Goal: Task Accomplishment & Management: Manage account settings

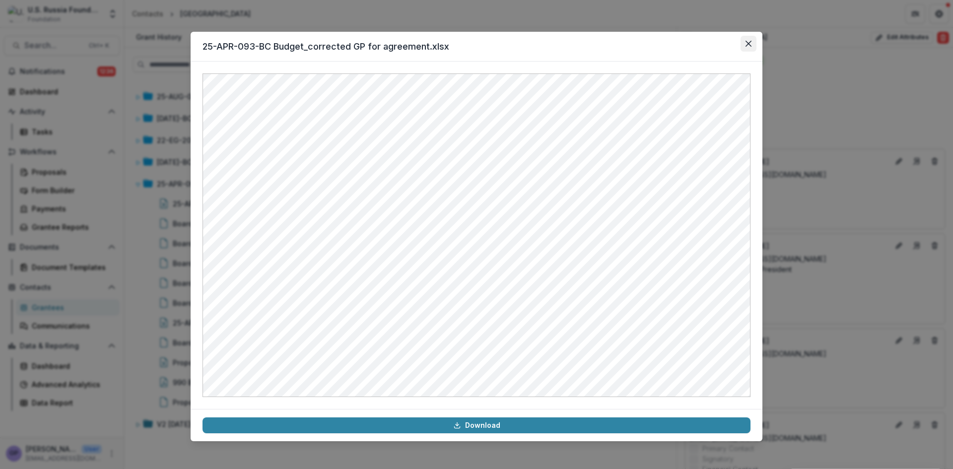
click at [748, 40] on button "Close" at bounding box center [748, 44] width 16 height 16
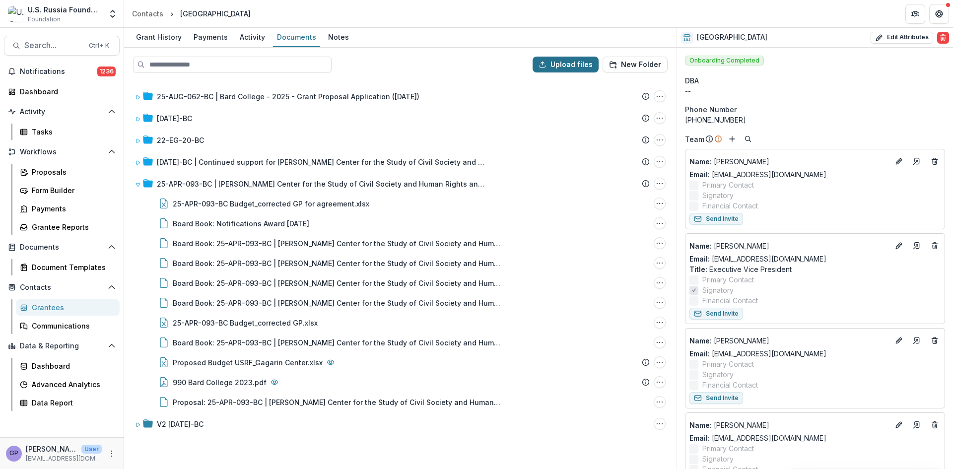
click at [571, 61] on button "Upload files" at bounding box center [565, 65] width 66 height 16
type input "**********"
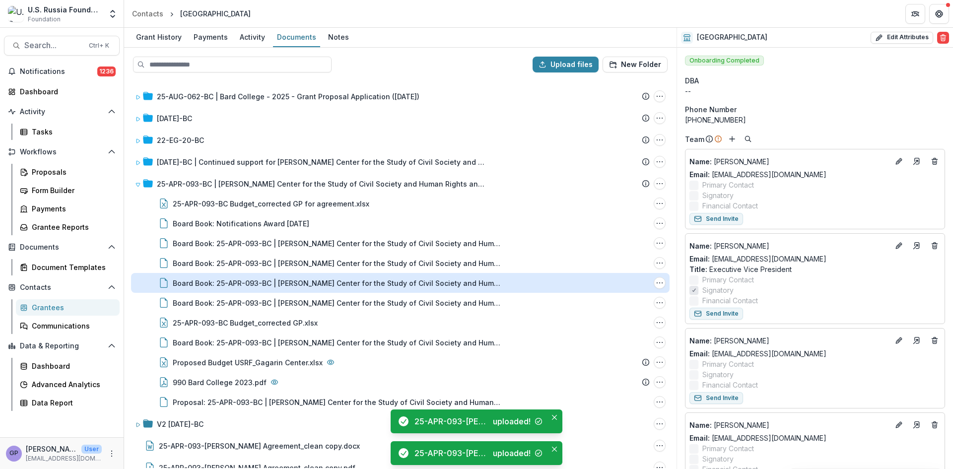
scroll to position [15, 0]
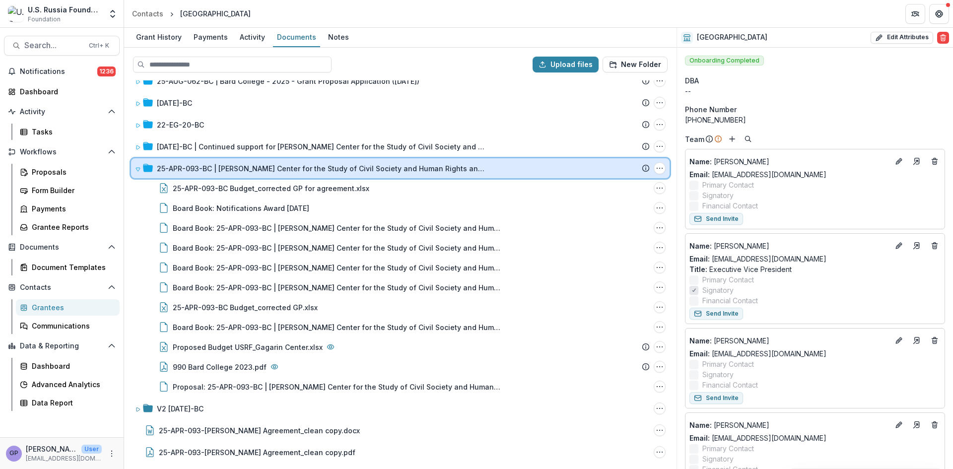
click at [136, 168] on icon at bounding box center [138, 169] width 4 height 3
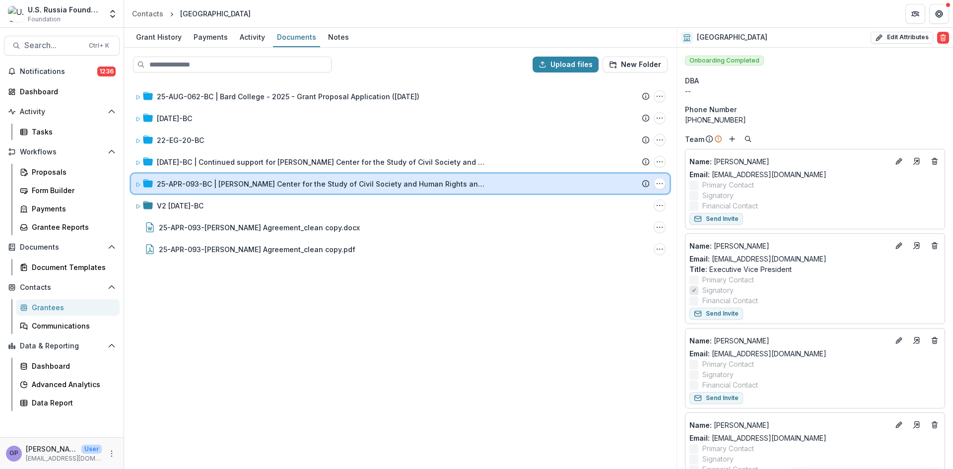
scroll to position [0, 0]
drag, startPoint x: 197, startPoint y: 229, endPoint x: 272, endPoint y: 191, distance: 83.9
click at [272, 191] on div "Upload files New Folder 25-AUG-062-BC | Bard College - 2025 - Grant Proposal Ap…" at bounding box center [400, 258] width 552 height 421
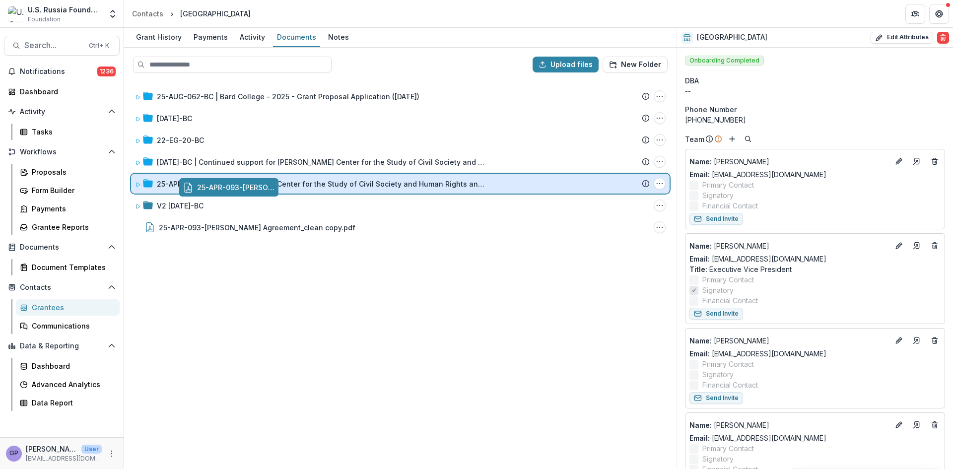
drag, startPoint x: 240, startPoint y: 226, endPoint x: 288, endPoint y: 187, distance: 62.1
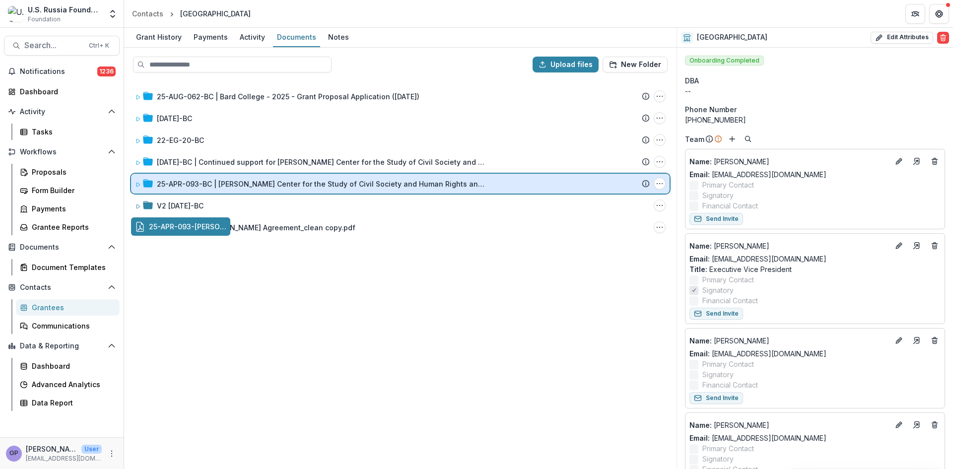
click at [288, 187] on div "Upload files New Folder 25-AUG-062-BC | Bard College - 2025 - Grant Proposal Ap…" at bounding box center [400, 258] width 552 height 421
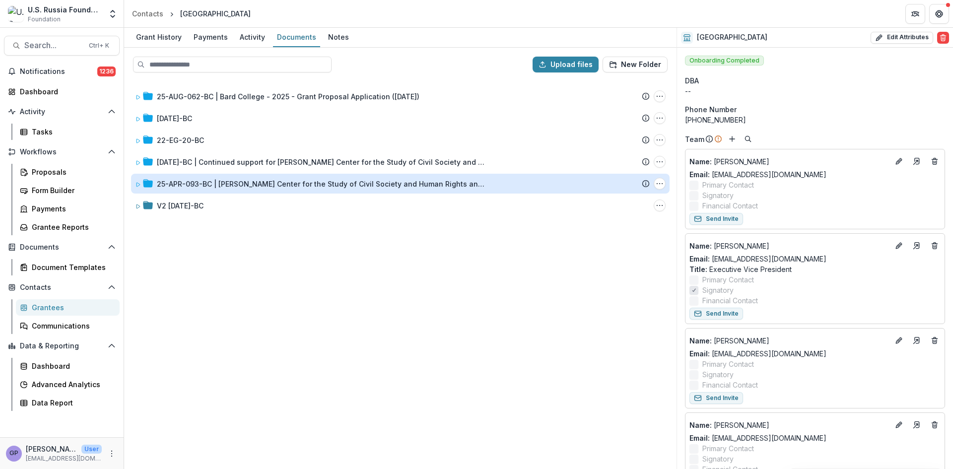
click at [362, 264] on div "25-AUG-062-BC | Bard College - 2025 - Grant Proposal Application ([DATE]) Submi…" at bounding box center [400, 274] width 550 height 388
click at [559, 64] on button "Upload files" at bounding box center [565, 65] width 66 height 16
type input "**********"
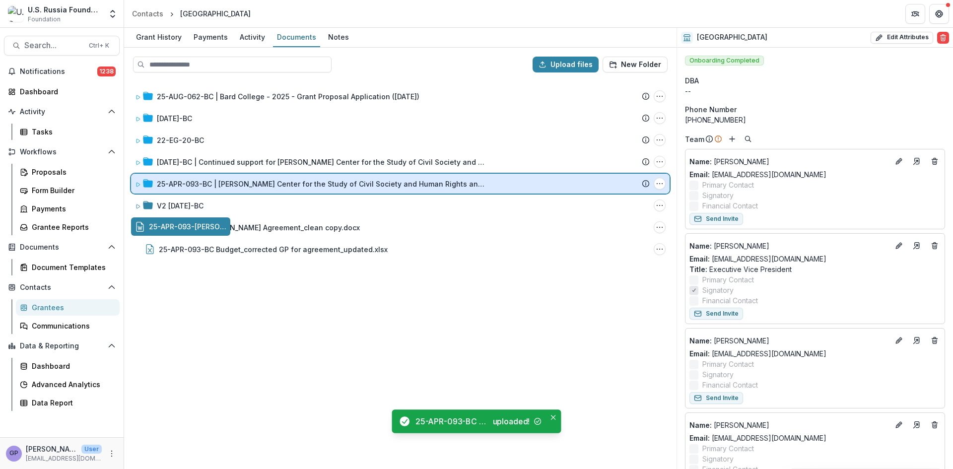
drag, startPoint x: 233, startPoint y: 226, endPoint x: 294, endPoint y: 186, distance: 73.5
click at [294, 186] on div "Upload files New Folder 25-AUG-062-BC | Bard College - 2025 - Grant Proposal Ap…" at bounding box center [400, 258] width 552 height 421
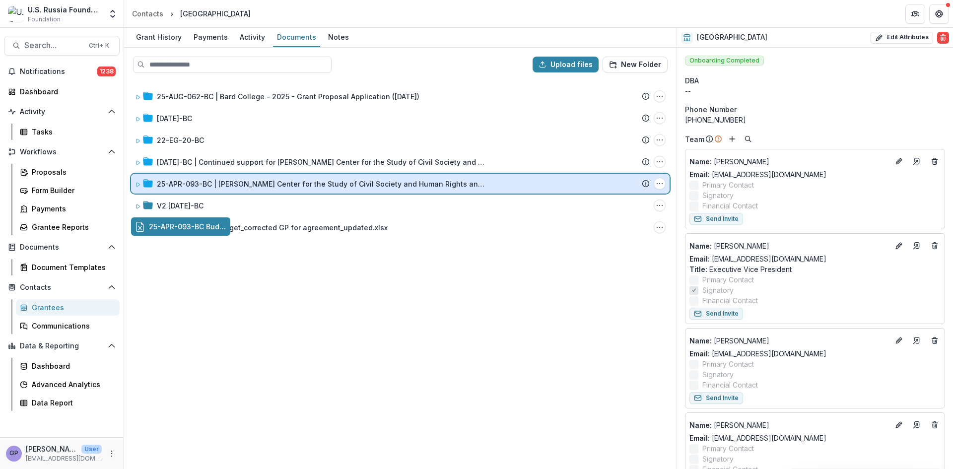
drag, startPoint x: 259, startPoint y: 226, endPoint x: 299, endPoint y: 184, distance: 58.3
click at [299, 184] on div "Upload files New Folder 25-AUG-062-BC | Bard College - 2025 - Grant Proposal Ap…" at bounding box center [400, 258] width 552 height 421
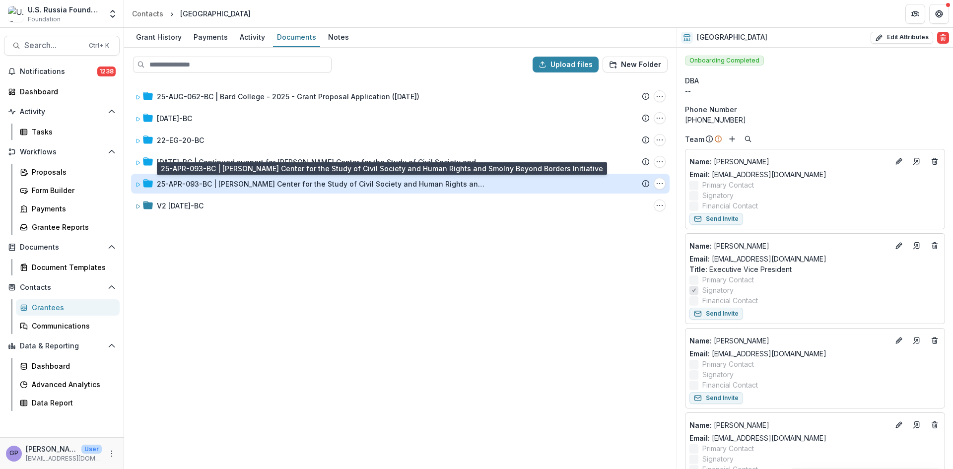
click at [293, 184] on div "25-APR-093-BC | [PERSON_NAME] Center for the Study of Civil Society and Human R…" at bounding box center [320, 184] width 327 height 10
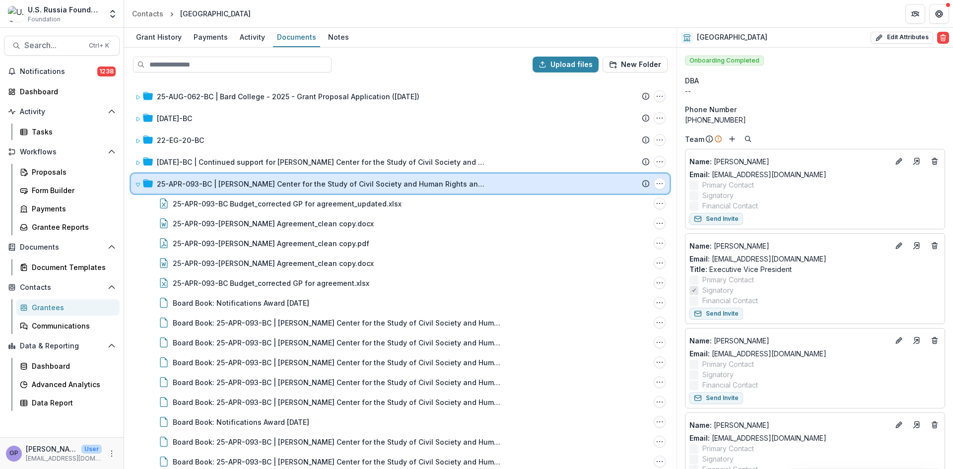
click at [138, 185] on icon at bounding box center [138, 185] width 6 height 6
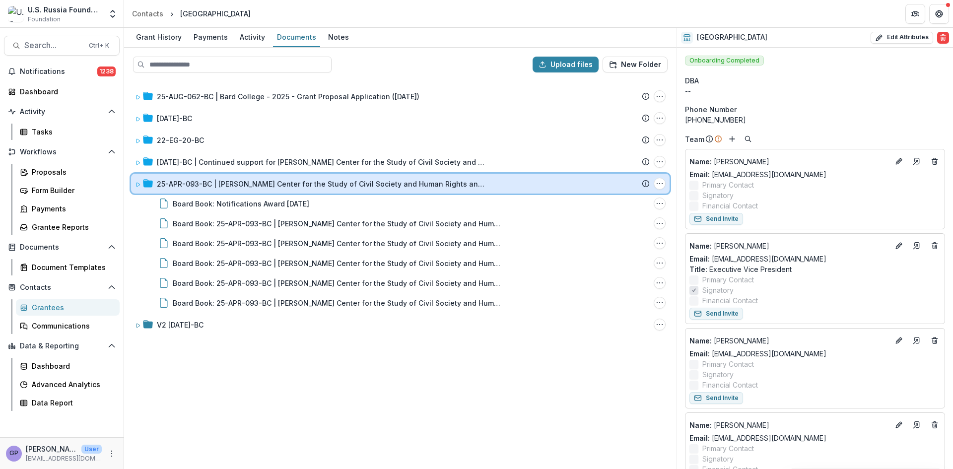
click at [136, 182] on icon at bounding box center [138, 185] width 6 height 6
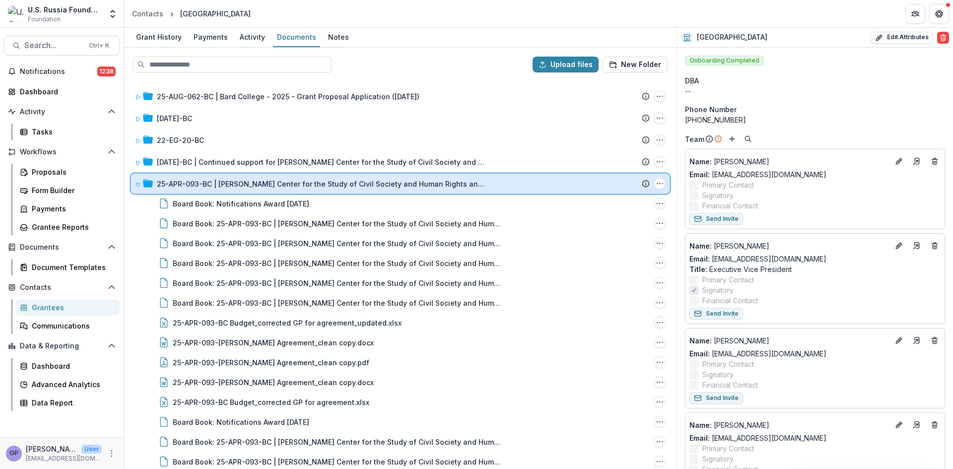
click at [138, 181] on span at bounding box center [138, 184] width 6 height 10
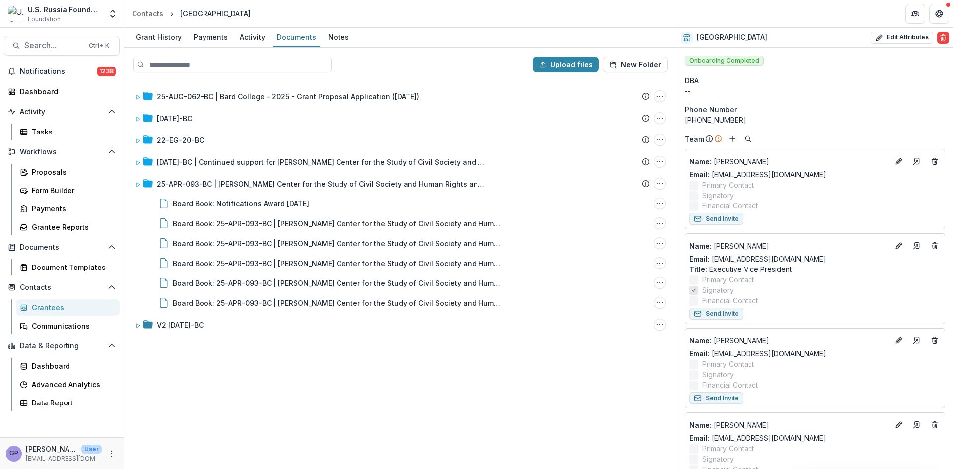
click at [522, 377] on div "25-AUG-062-BC | Bard College - 2025 - Grant Proposal Application ([DATE]) Submi…" at bounding box center [400, 274] width 550 height 388
click at [524, 360] on div "25-AUG-062-BC | Bard College - 2025 - Grant Proposal Application ([DATE]) Submi…" at bounding box center [400, 274] width 550 height 388
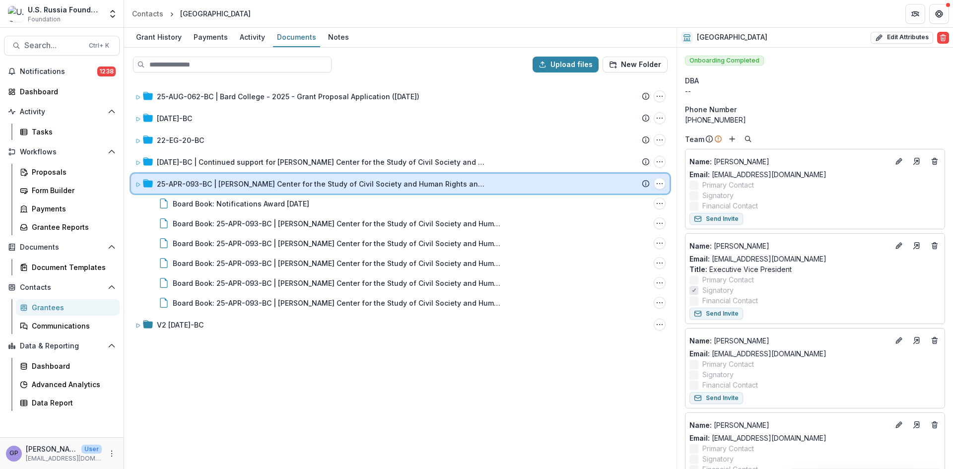
click at [139, 183] on icon at bounding box center [138, 185] width 6 height 6
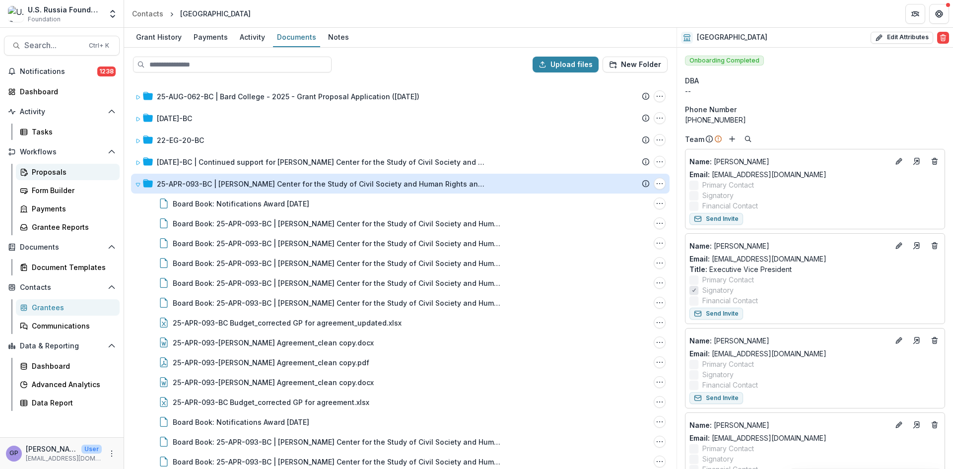
click at [47, 168] on div "Proposals" at bounding box center [72, 172] width 80 height 10
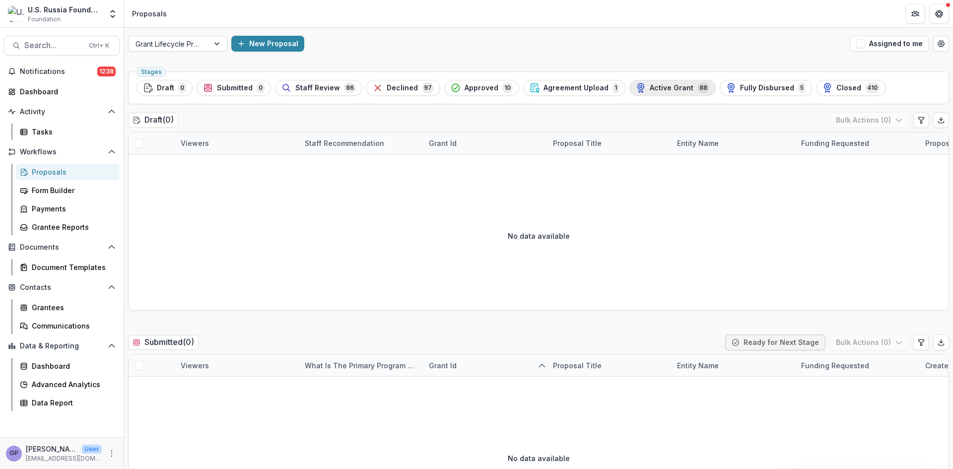
click at [658, 88] on span "Active Grant" at bounding box center [672, 88] width 44 height 8
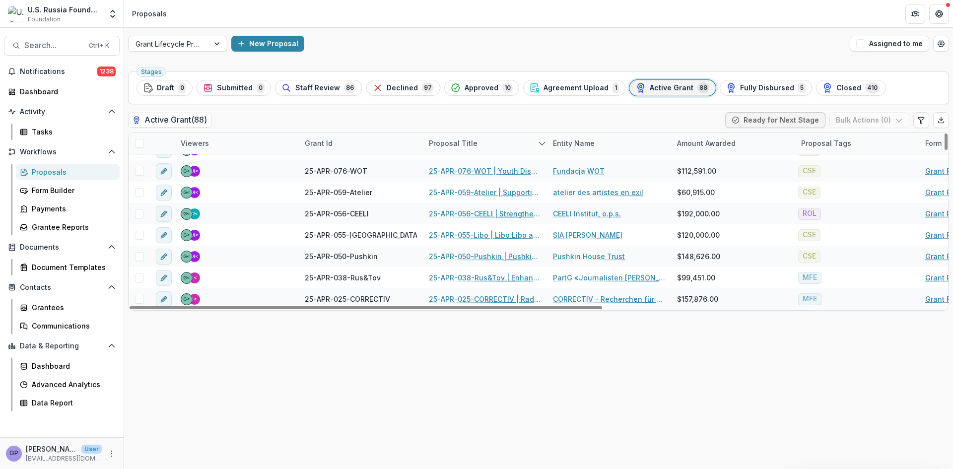
scroll to position [33, 0]
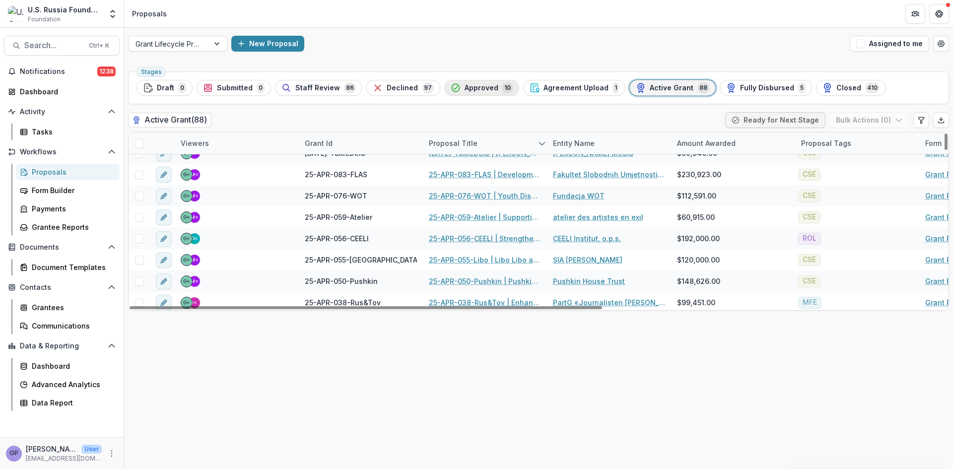
click at [477, 82] on div "Approved 10" at bounding box center [482, 87] width 62 height 11
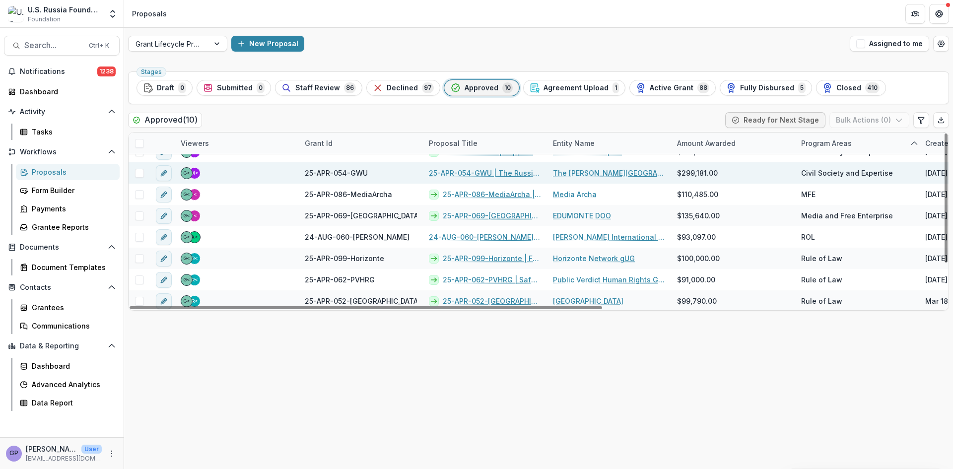
scroll to position [58, 0]
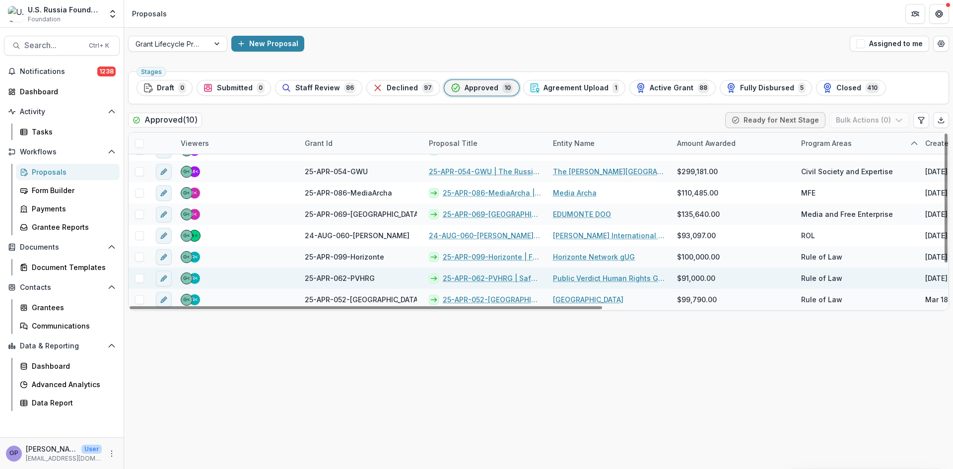
click at [467, 275] on link "25-APR-062-PVHRG | Safe Models of Civil Participation in the Protection of the …" at bounding box center [492, 278] width 98 height 10
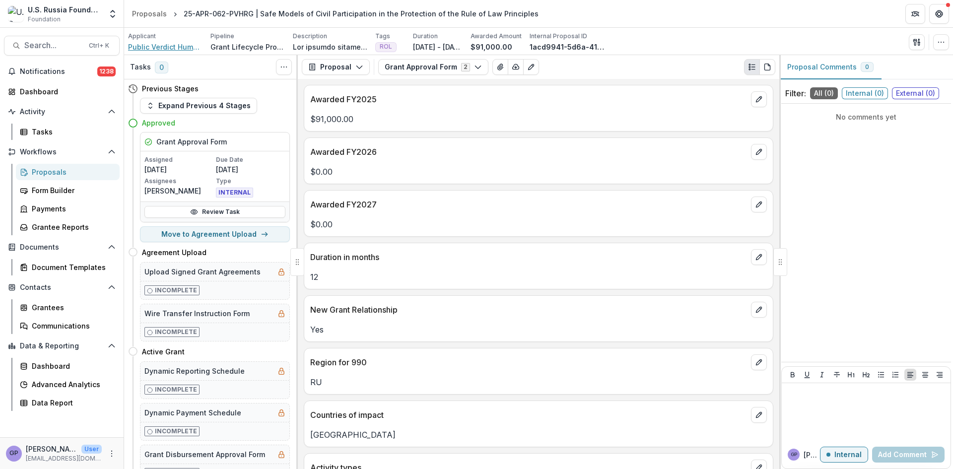
click at [170, 47] on span "Public Verdict Human Rights Group" at bounding box center [165, 47] width 74 height 10
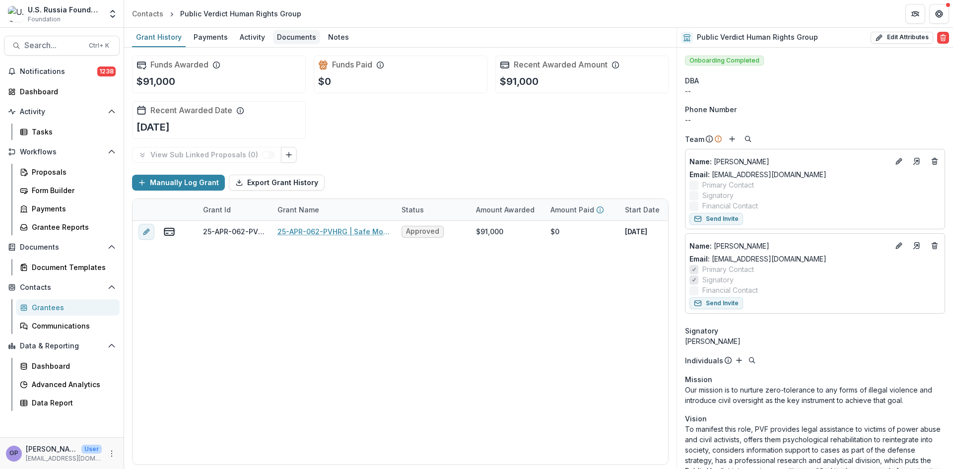
click at [303, 36] on div "Documents" at bounding box center [296, 37] width 47 height 14
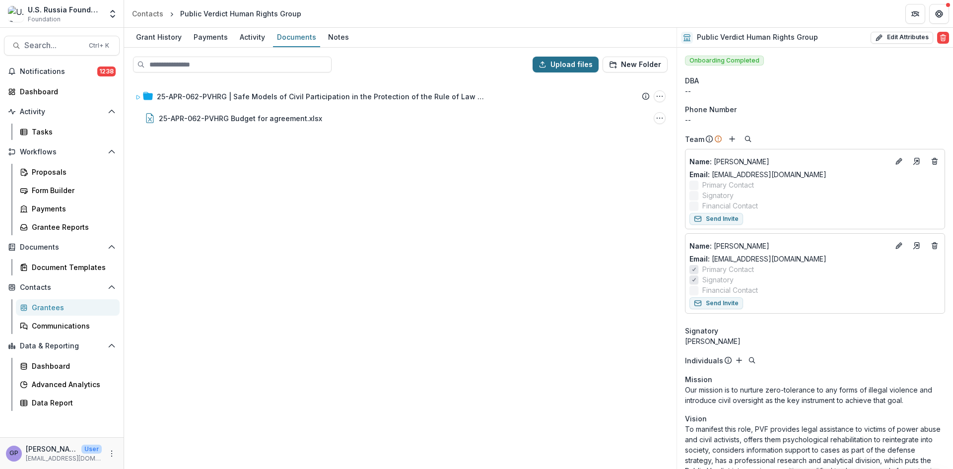
click at [585, 64] on button "Upload files" at bounding box center [565, 65] width 66 height 16
type input "**********"
click at [295, 401] on div "25-APR-062-PVHRG | Safe Models of Civil Participation in the Protection of the …" at bounding box center [400, 274] width 550 height 388
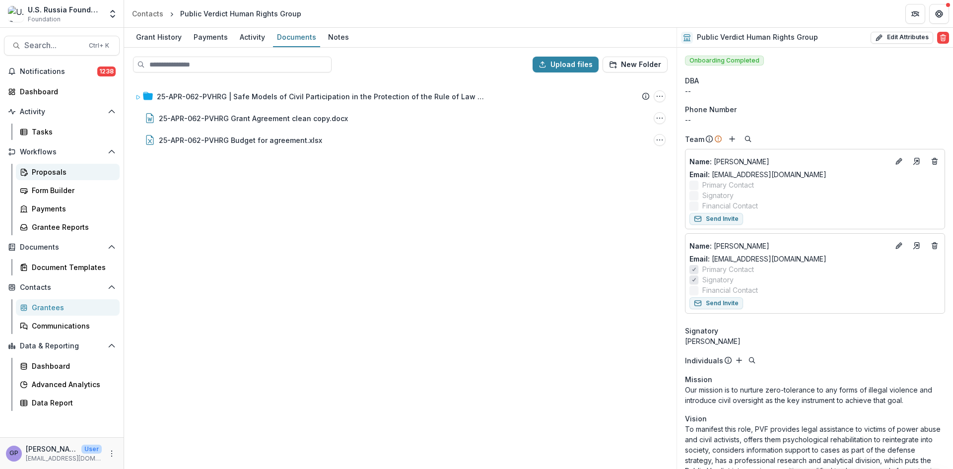
click at [50, 170] on div "Proposals" at bounding box center [72, 172] width 80 height 10
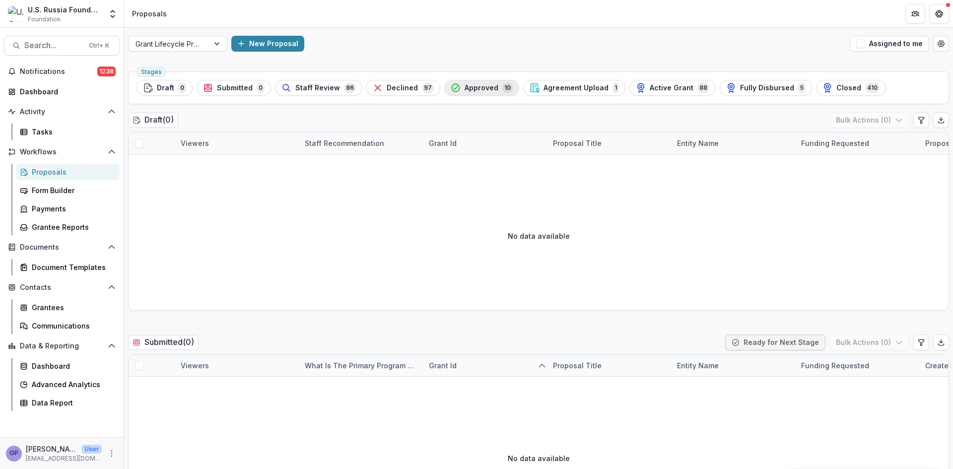
click at [466, 85] on span "Approved" at bounding box center [481, 88] width 34 height 8
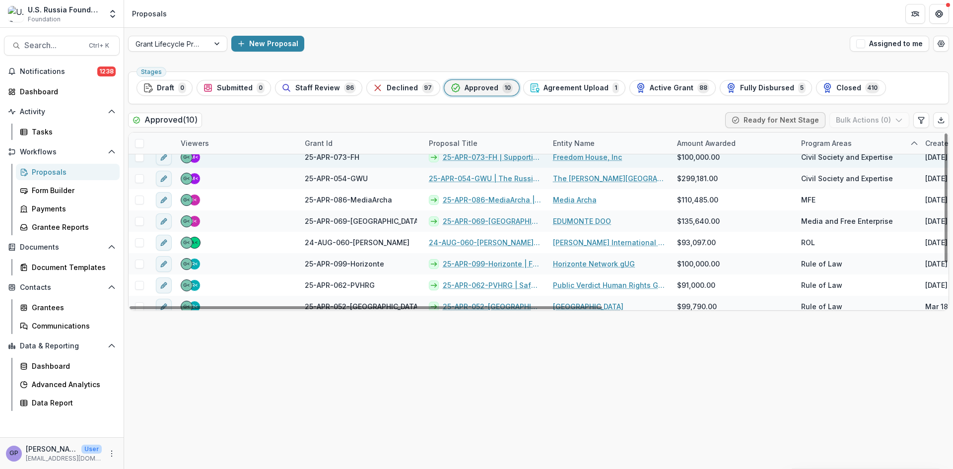
scroll to position [58, 0]
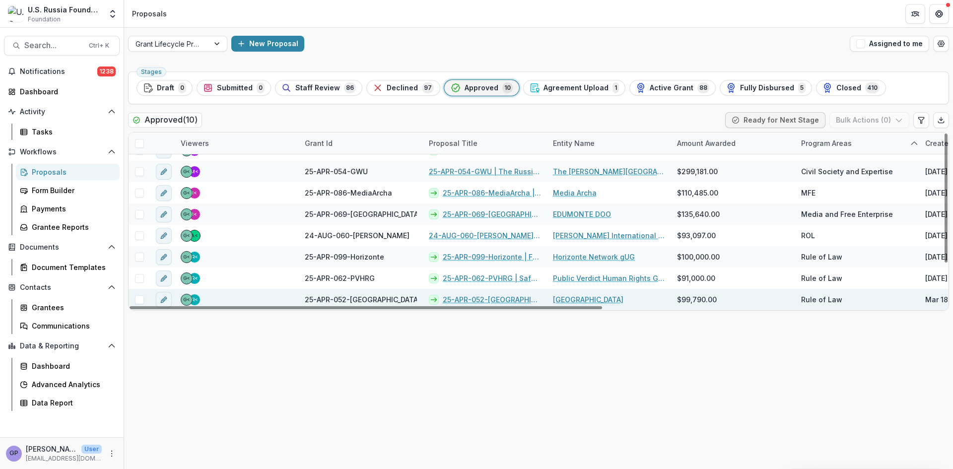
click at [479, 296] on link "25-APR-052-[GEOGRAPHIC_DATA] | Supporting Target Country human rights lawyers t…" at bounding box center [492, 299] width 98 height 10
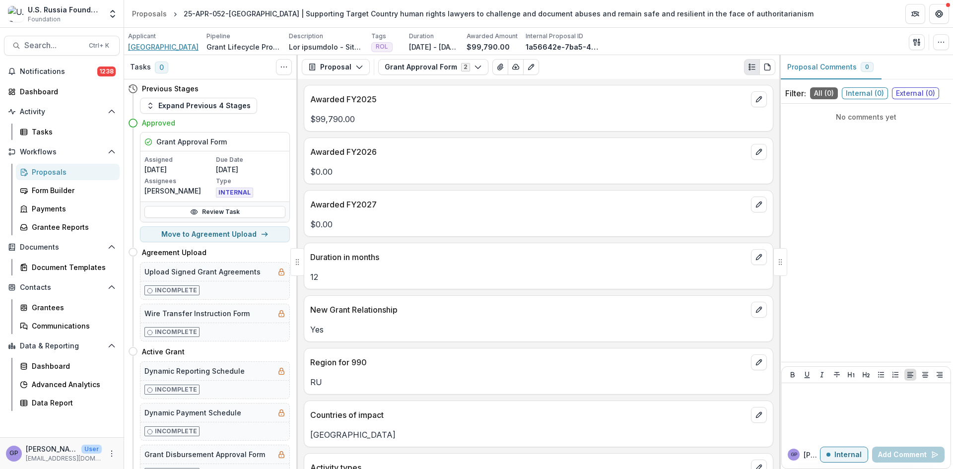
click at [162, 45] on span "[GEOGRAPHIC_DATA]" at bounding box center [163, 47] width 70 height 10
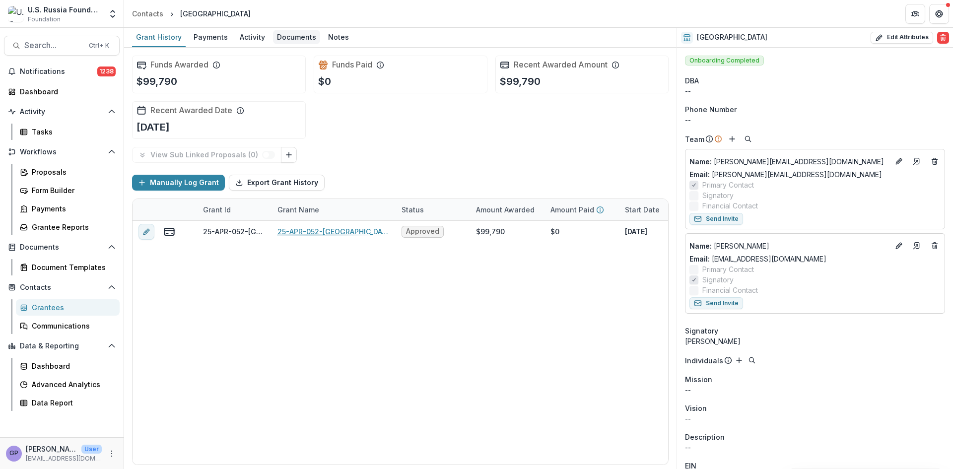
click at [299, 33] on div "Documents" at bounding box center [296, 37] width 47 height 14
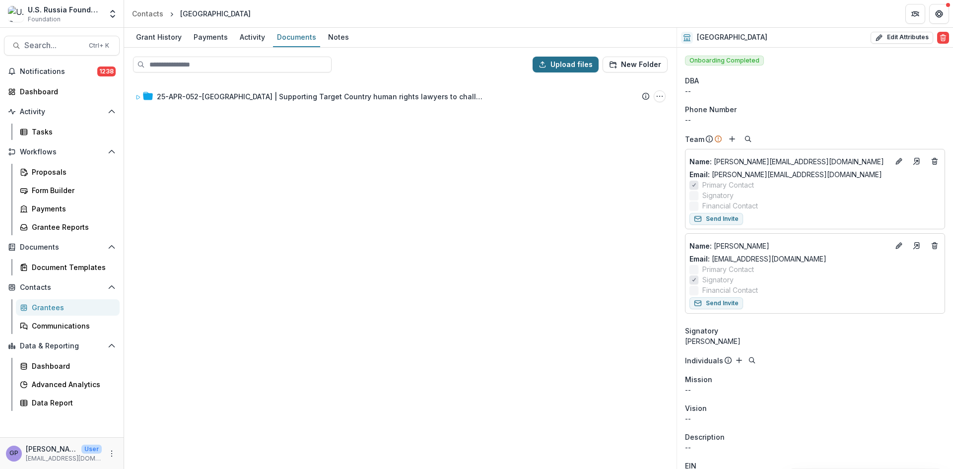
click at [570, 65] on button "Upload files" at bounding box center [565, 65] width 66 height 16
type input "**********"
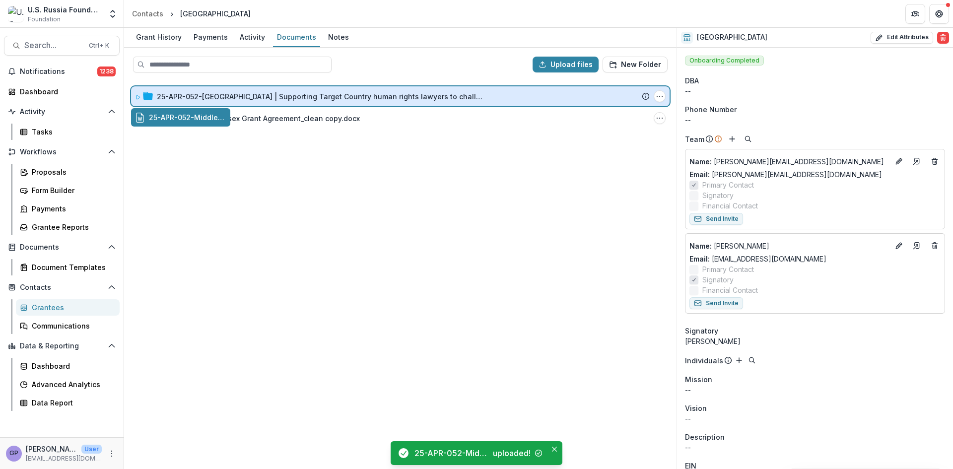
drag, startPoint x: 218, startPoint y: 115, endPoint x: 301, endPoint y: 100, distance: 84.7
click at [301, 100] on div "Upload files New Folder 25-APR-052-[GEOGRAPHIC_DATA] | Supporting Target Countr…" at bounding box center [400, 258] width 552 height 421
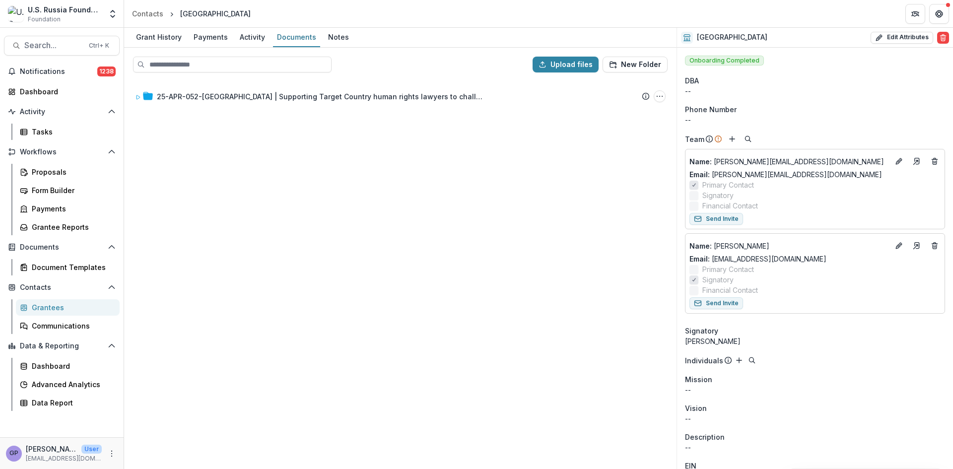
click at [296, 344] on div "25-APR-052-[GEOGRAPHIC_DATA] | Supporting Target Country human rights lawyers t…" at bounding box center [400, 274] width 550 height 388
click at [41, 168] on div "Proposals" at bounding box center [72, 172] width 80 height 10
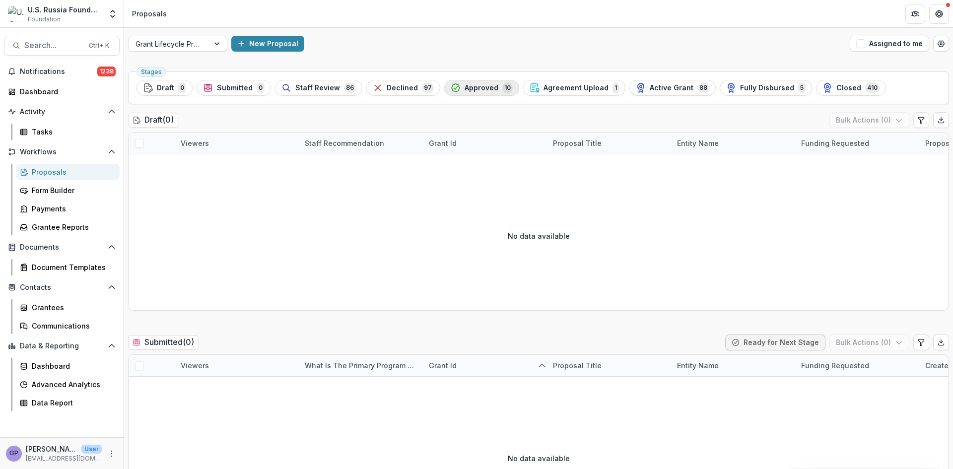
click at [473, 85] on span "Approved" at bounding box center [481, 88] width 34 height 8
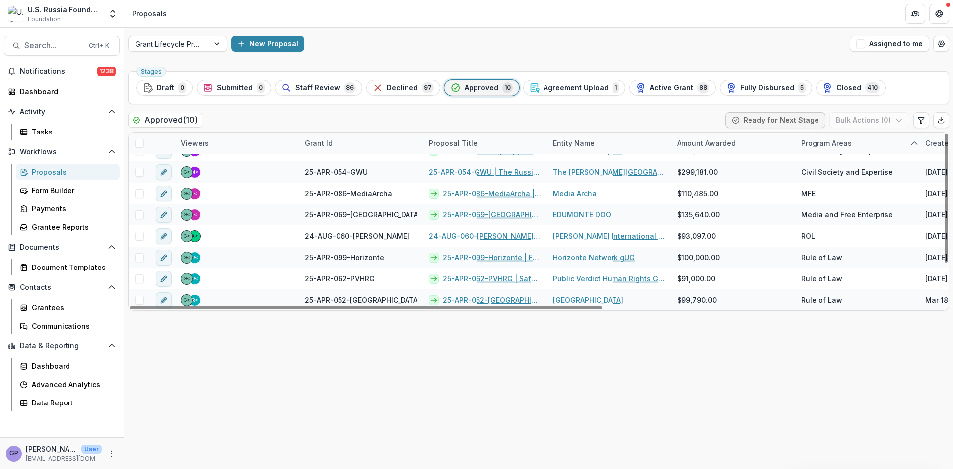
scroll to position [58, 0]
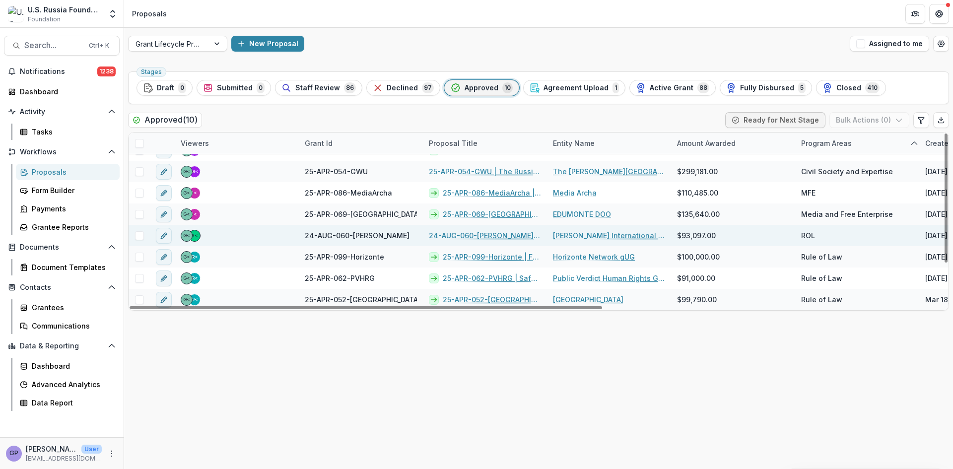
click at [477, 236] on link "24-AUG-060-[PERSON_NAME] | Beyond RAIPON? Assessing Russian Arctic Indigenous C…" at bounding box center [485, 235] width 112 height 10
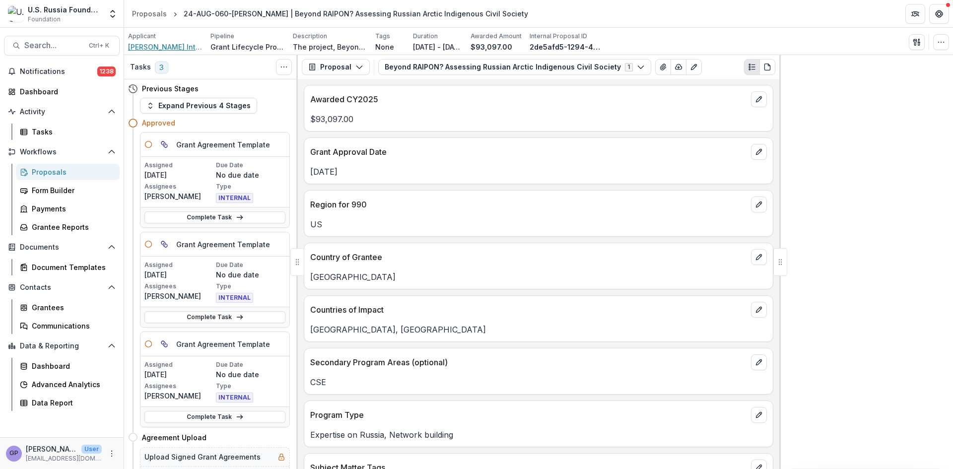
click at [161, 45] on span "[PERSON_NAME] International Center for Scholars" at bounding box center [165, 47] width 74 height 10
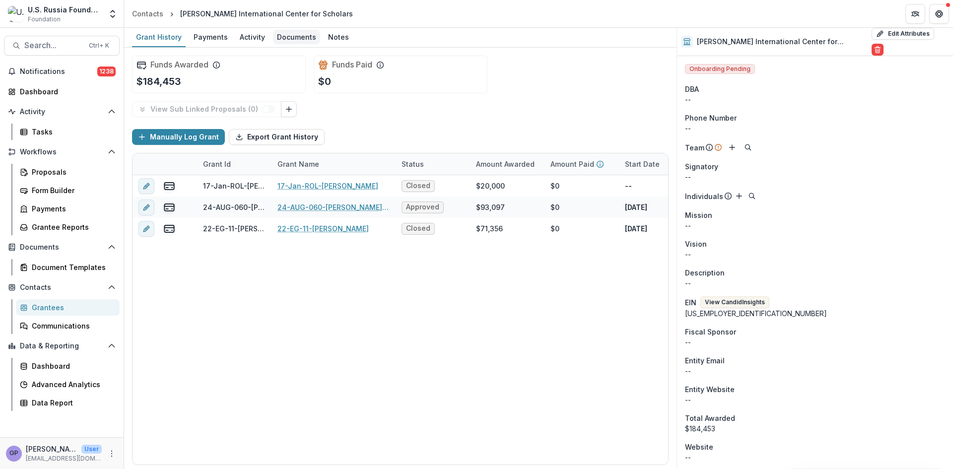
click at [301, 38] on div "Documents" at bounding box center [296, 37] width 47 height 14
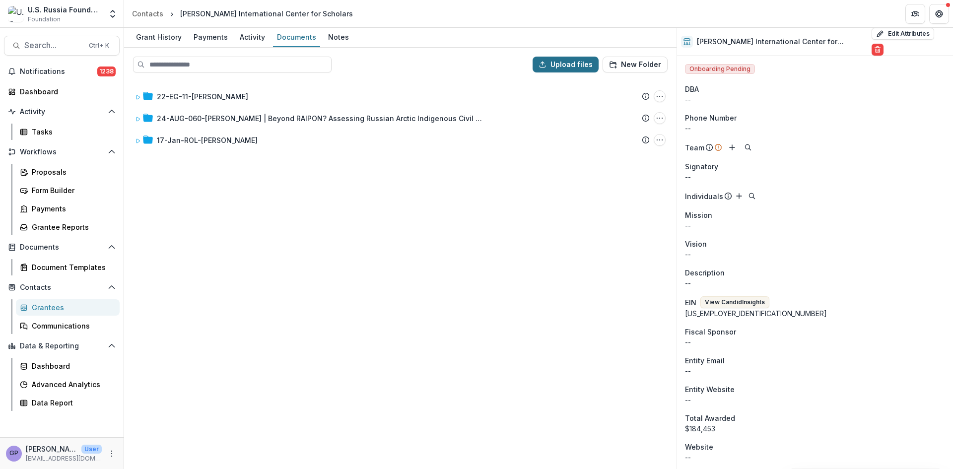
click at [568, 62] on button "Upload files" at bounding box center [565, 65] width 66 height 16
type input "**********"
click at [274, 256] on div "22-EG-11-[PERSON_NAME] Submission Temelio Proposal Attached proposal documents …" at bounding box center [400, 274] width 550 height 388
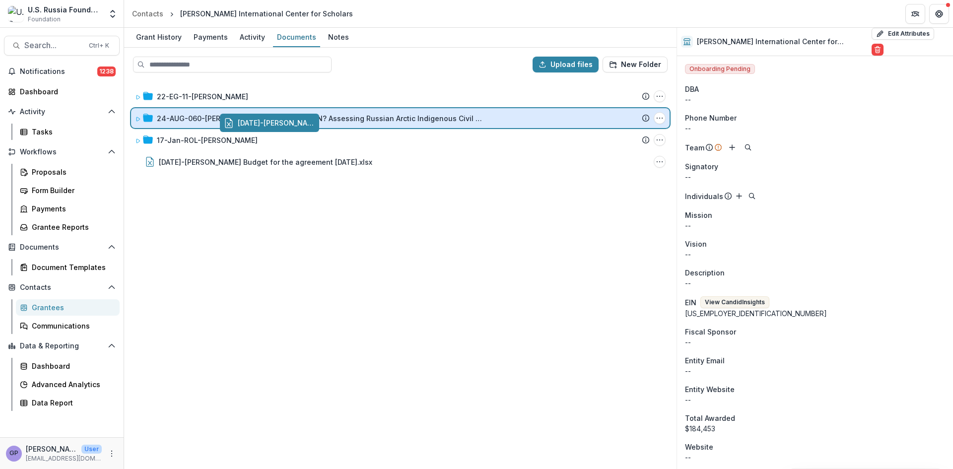
drag, startPoint x: 208, startPoint y: 160, endPoint x: 297, endPoint y: 122, distance: 96.7
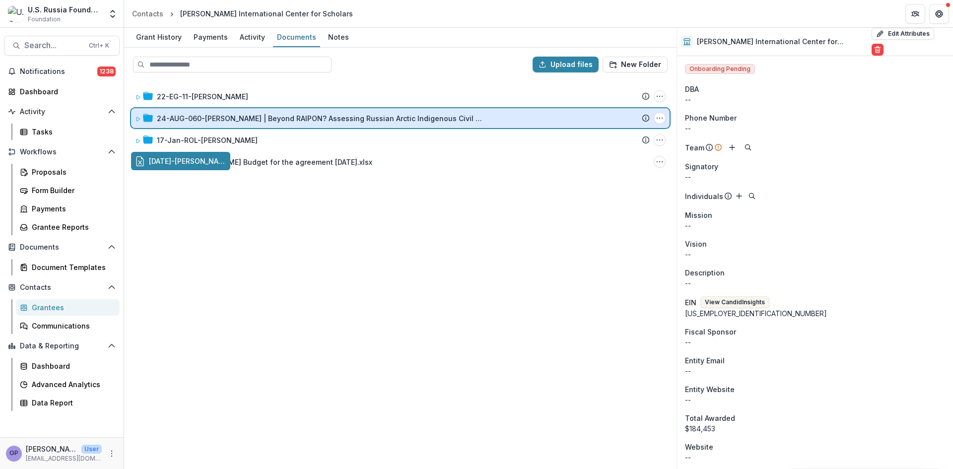
click at [297, 122] on div "Upload files New Folder 22-EG-11-[PERSON_NAME] Submission Temelio Proposal Atta…" at bounding box center [400, 258] width 552 height 421
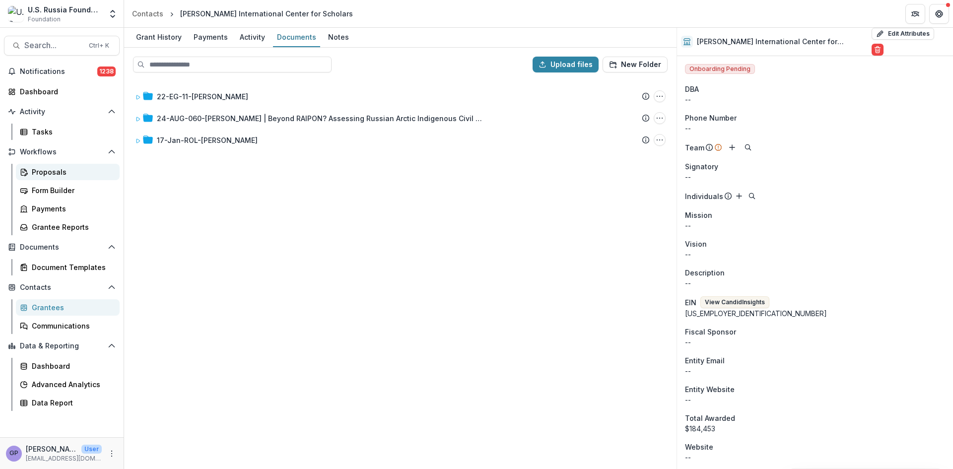
click at [59, 171] on div "Proposals" at bounding box center [72, 172] width 80 height 10
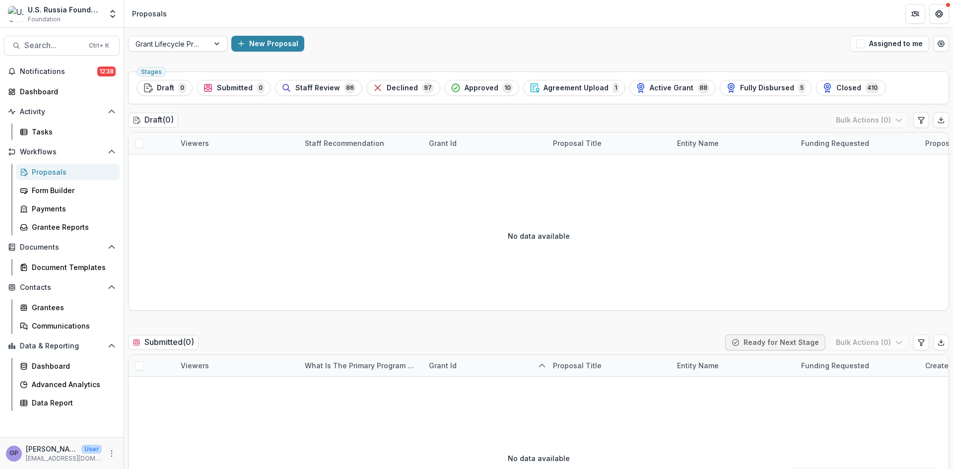
click at [675, 430] on div "No data available" at bounding box center [539, 458] width 820 height 149
click at [666, 88] on span "Active Grant" at bounding box center [672, 88] width 44 height 8
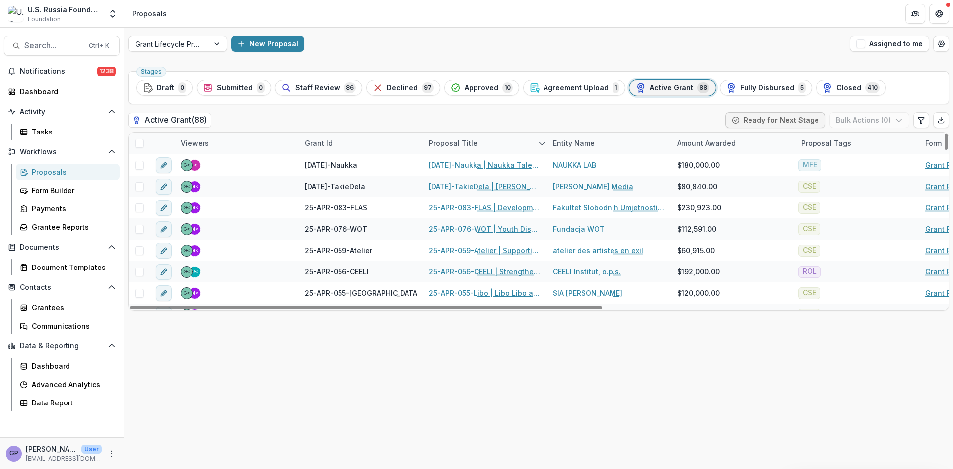
click at [470, 139] on div "Proposal Title" at bounding box center [453, 143] width 61 height 10
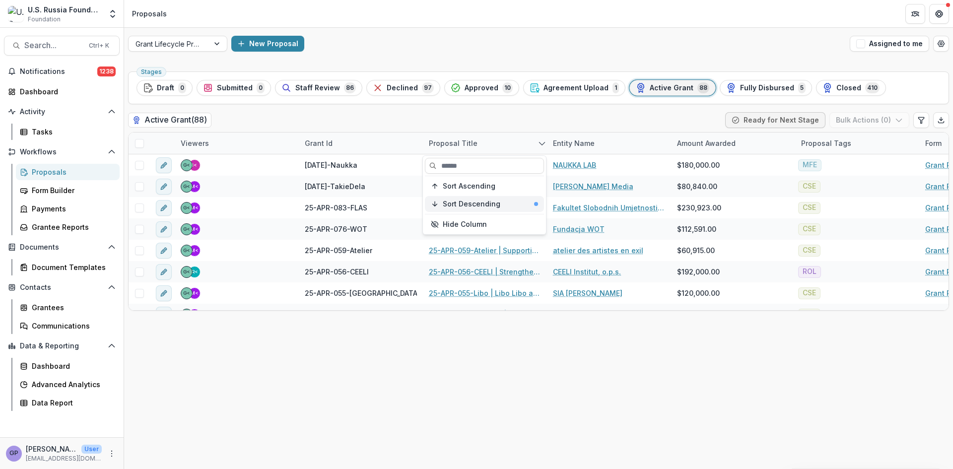
click at [460, 200] on span "Sort Descending" at bounding box center [472, 204] width 58 height 8
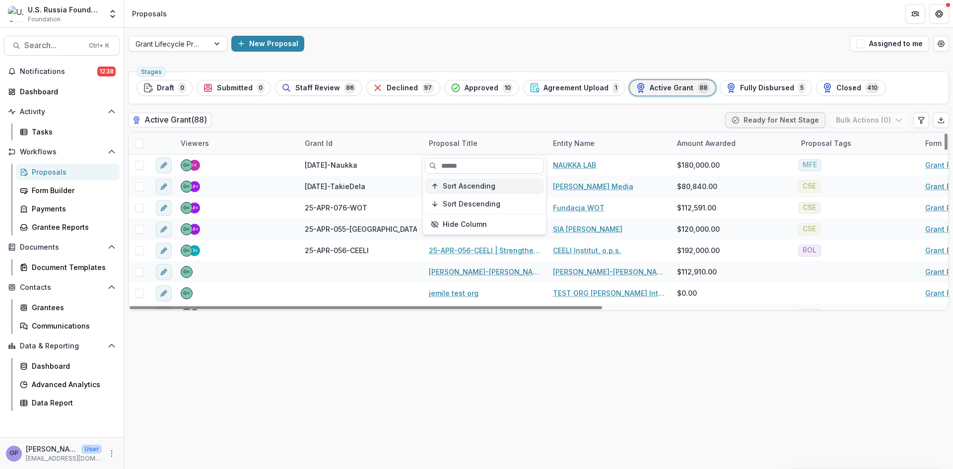
click at [458, 184] on span "Sort Ascending" at bounding box center [469, 186] width 53 height 8
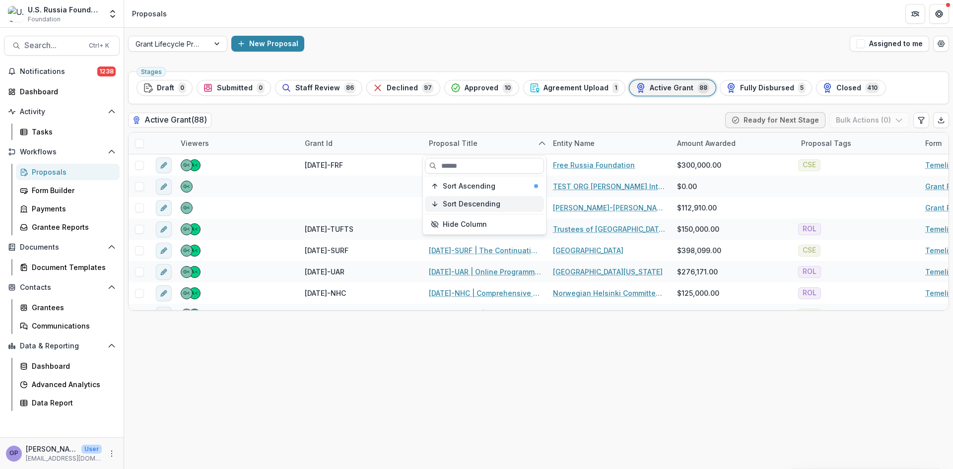
click at [458, 200] on span "Sort Descending" at bounding box center [472, 204] width 58 height 8
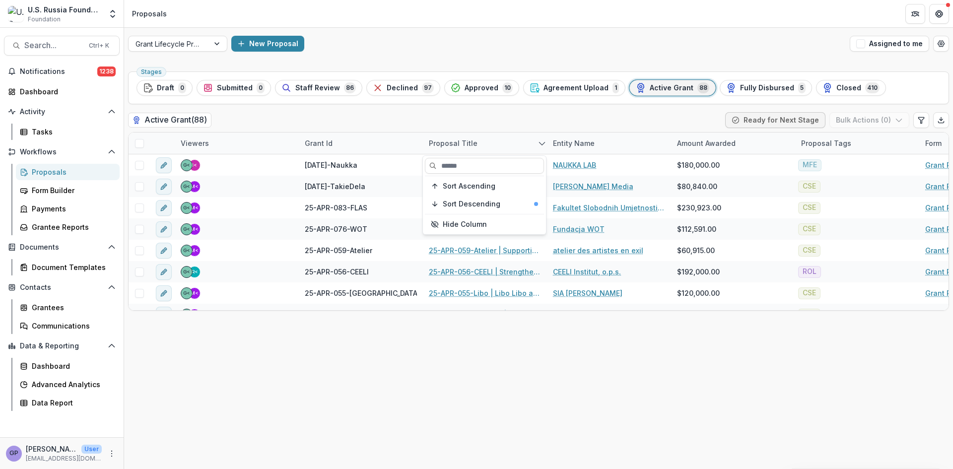
click at [658, 467] on div "Stages Draft 0 Submitted 0 Staff Review 86 Declined 97 Approved 10 Agreement Up…" at bounding box center [538, 267] width 829 height 401
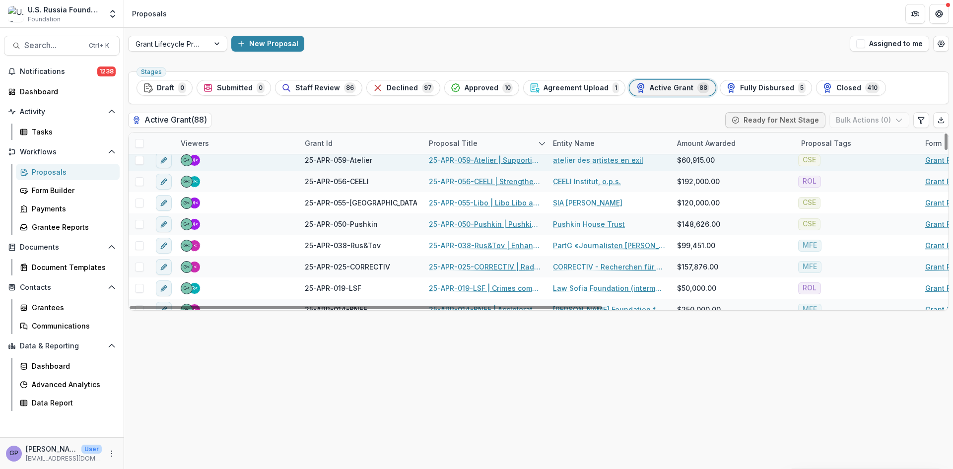
scroll to position [99, 0]
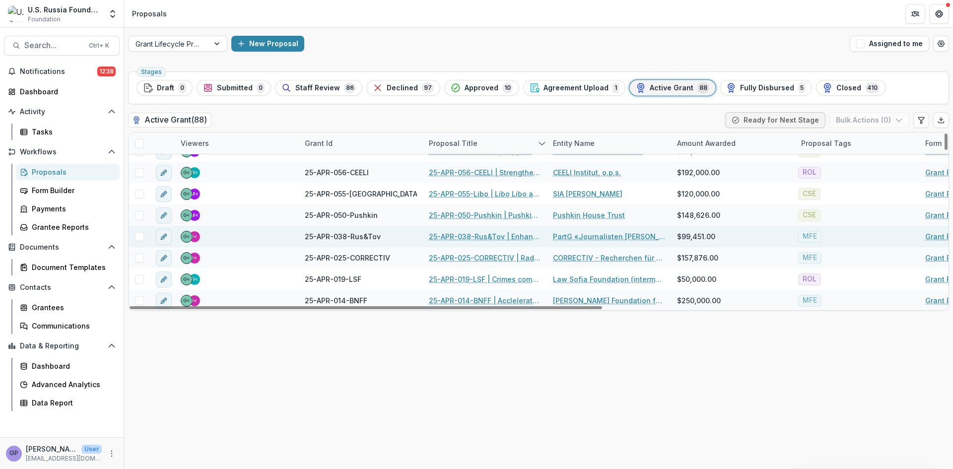
click at [470, 236] on link "25-APR-038-Rus&Tov | Enhancing the capacity of Faridaily media outlet" at bounding box center [485, 236] width 112 height 10
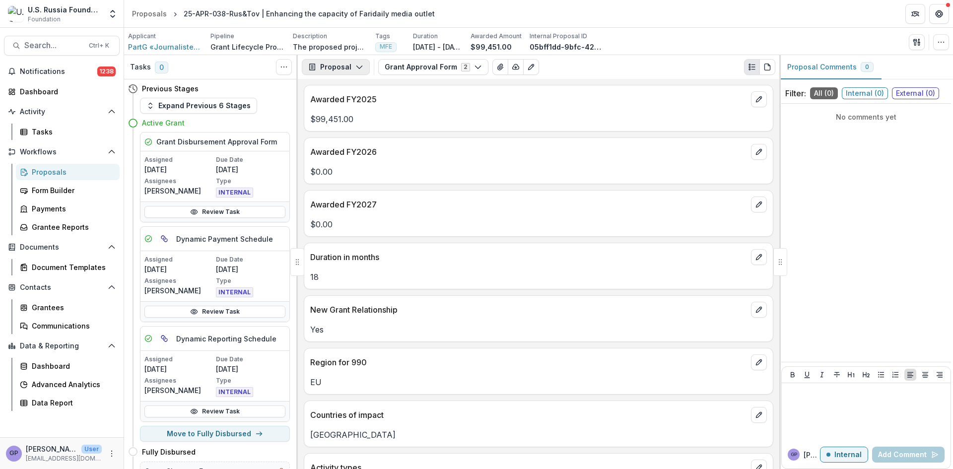
click at [360, 64] on icon "button" at bounding box center [359, 67] width 8 height 8
click at [358, 103] on div "Payments" at bounding box center [367, 106] width 91 height 10
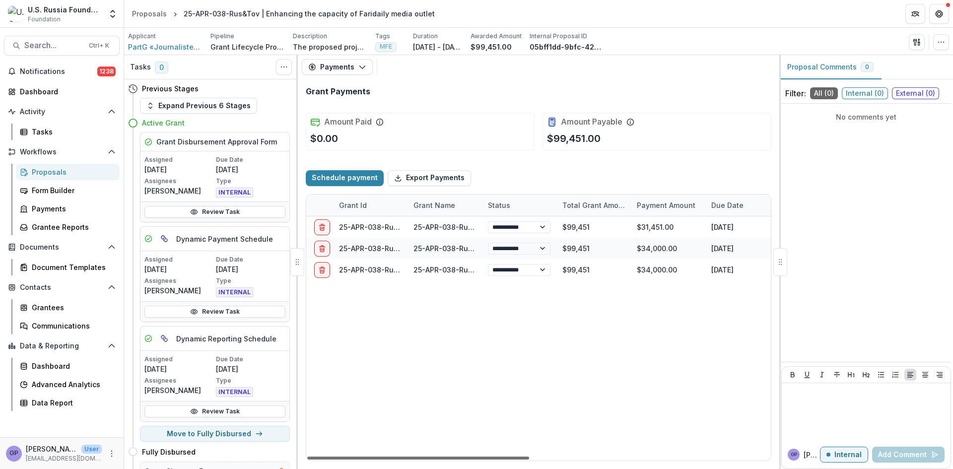
scroll to position [0, 22]
drag, startPoint x: 499, startPoint y: 458, endPoint x: 510, endPoint y: 457, distance: 10.5
click at [510, 457] on div at bounding box center [418, 458] width 222 height 3
click at [52, 169] on div "Proposals" at bounding box center [72, 172] width 80 height 10
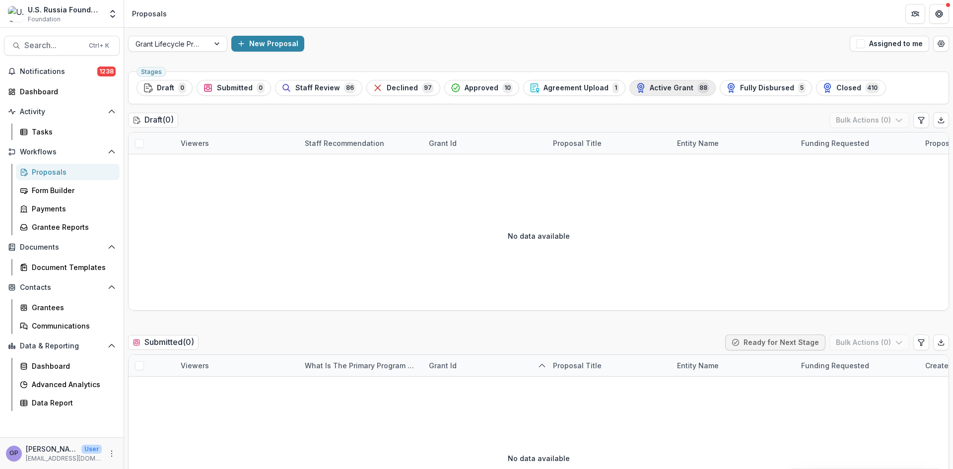
click at [670, 87] on span "Active Grant" at bounding box center [672, 88] width 44 height 8
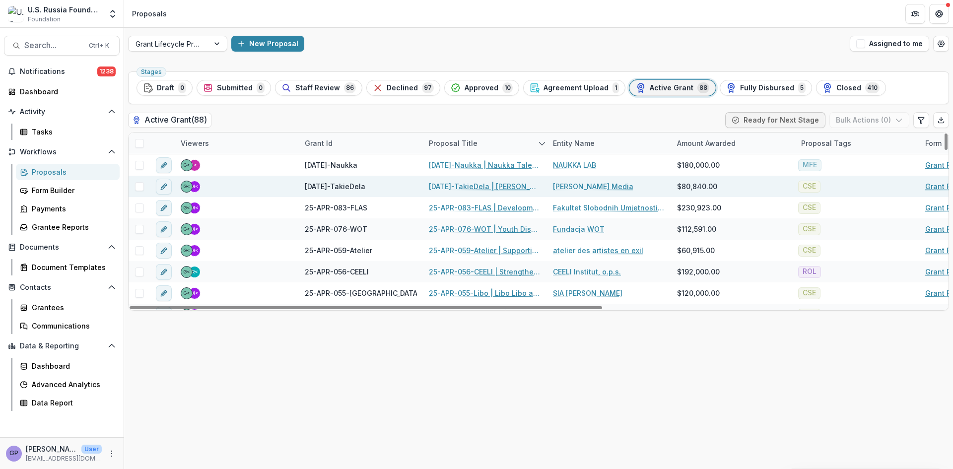
click at [485, 185] on link "[DATE]-TakieDela | [PERSON_NAME]: Media Supporting Civil Society" at bounding box center [485, 186] width 112 height 10
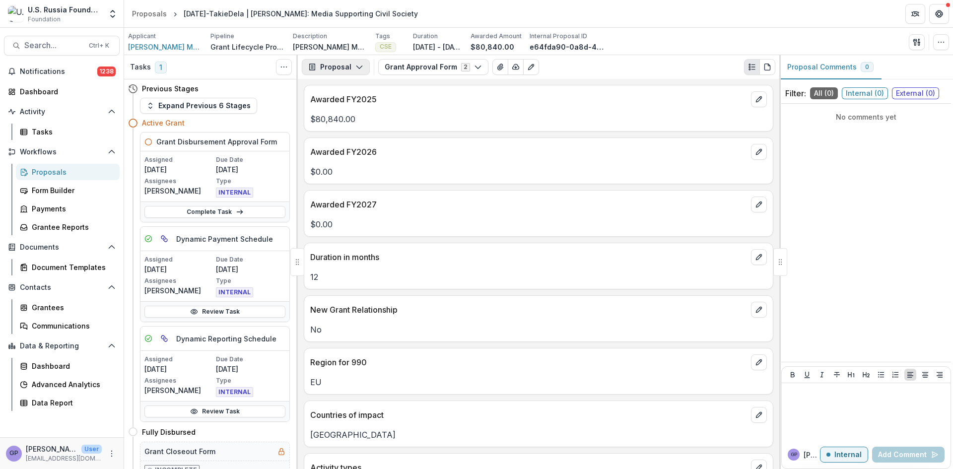
click at [357, 66] on icon "button" at bounding box center [359, 67] width 8 height 8
click at [353, 105] on div "Payments" at bounding box center [367, 106] width 91 height 10
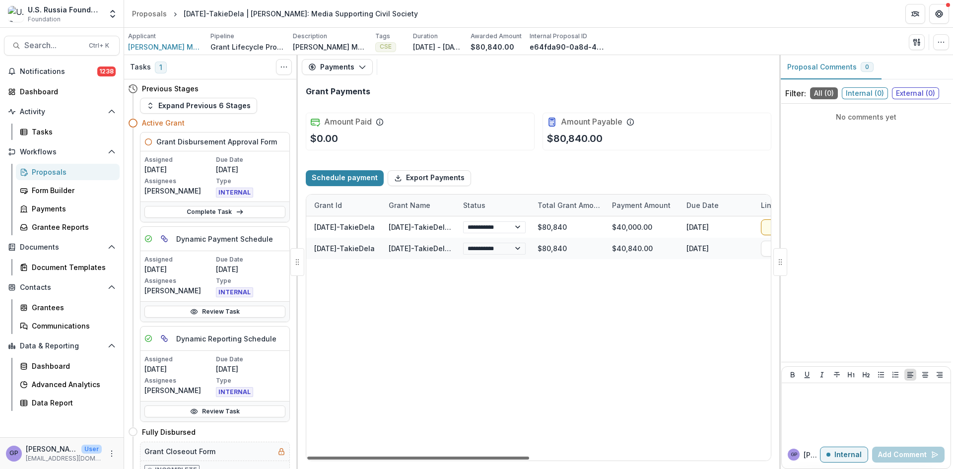
scroll to position [0, 49]
drag, startPoint x: 499, startPoint y: 456, endPoint x: 523, endPoint y: 458, distance: 23.4
click at [523, 458] on div at bounding box center [418, 458] width 222 height 3
drag, startPoint x: 183, startPoint y: 13, endPoint x: 255, endPoint y: 9, distance: 72.0
click at [255, 9] on div "[DATE]-TakieDela | [PERSON_NAME]: Media Supporting Civil Society" at bounding box center [301, 13] width 234 height 10
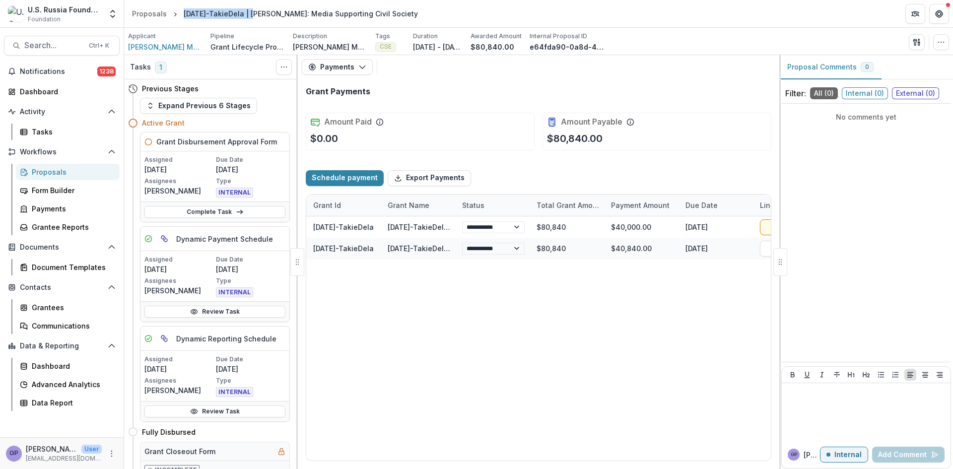
copy div "[DATE]-TakieDela"
click at [138, 43] on span "[PERSON_NAME] Media" at bounding box center [165, 47] width 74 height 10
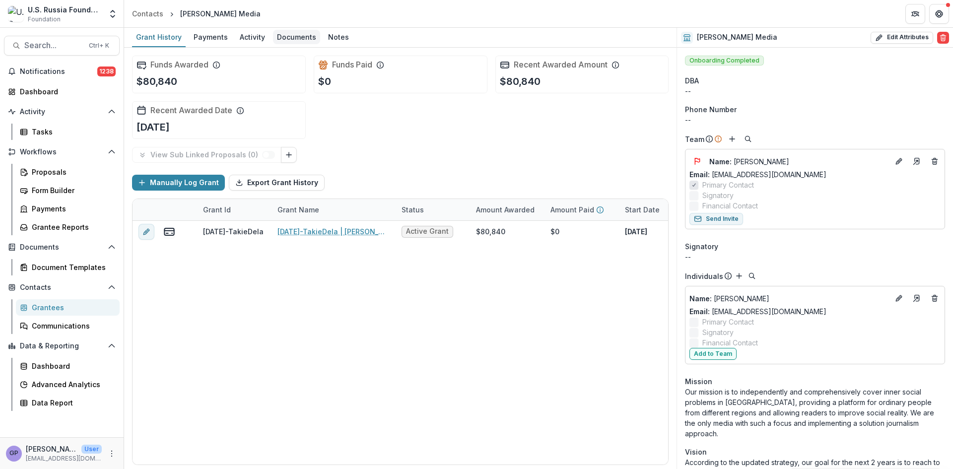
click at [286, 37] on div "Documents" at bounding box center [296, 37] width 47 height 14
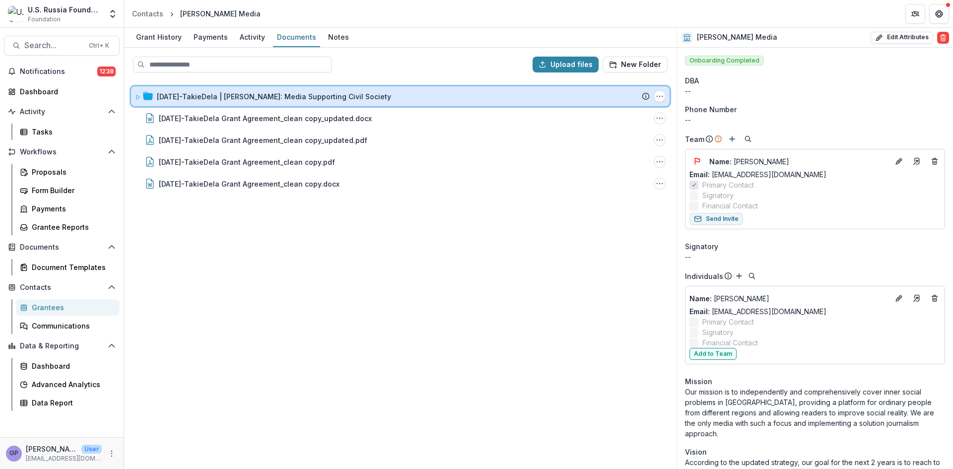
click at [138, 96] on icon at bounding box center [138, 97] width 6 height 6
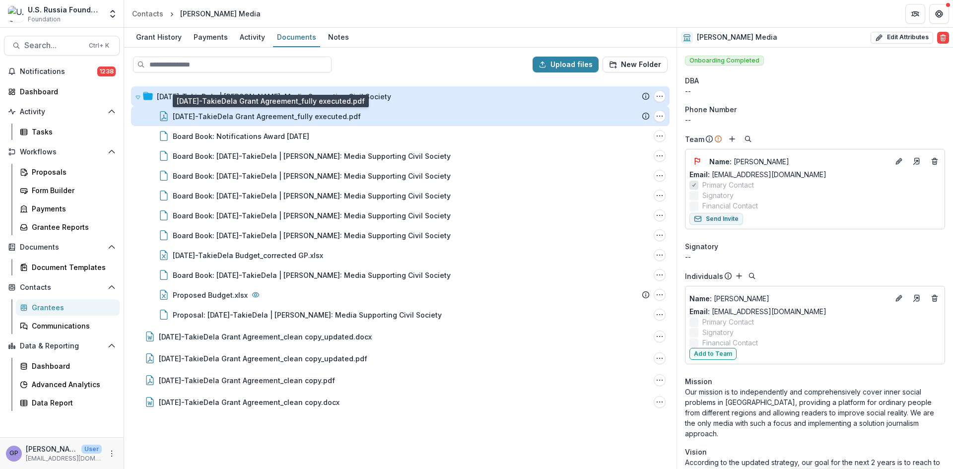
click at [243, 115] on div "[DATE]-TakieDela Grant Agreement_fully executed.pdf" at bounding box center [267, 116] width 188 height 10
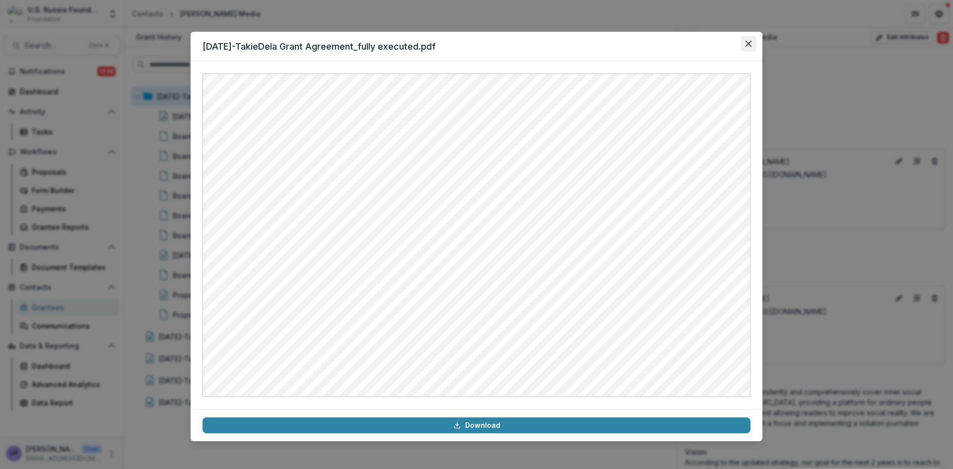
click at [752, 41] on button "Close" at bounding box center [748, 44] width 16 height 16
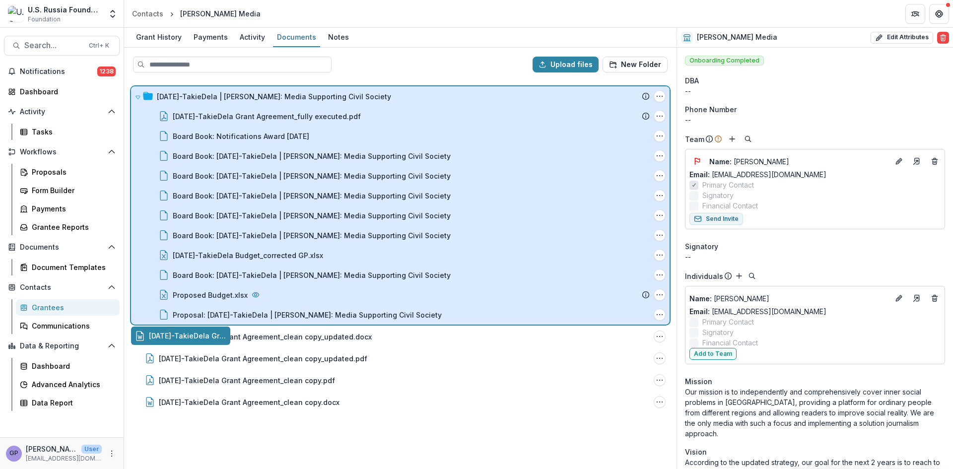
drag, startPoint x: 232, startPoint y: 335, endPoint x: 444, endPoint y: 98, distance: 317.7
click at [444, 98] on div "Upload files New Folder [DATE]-TakieDela | [PERSON_NAME]: Media Supporting Civi…" at bounding box center [400, 258] width 552 height 421
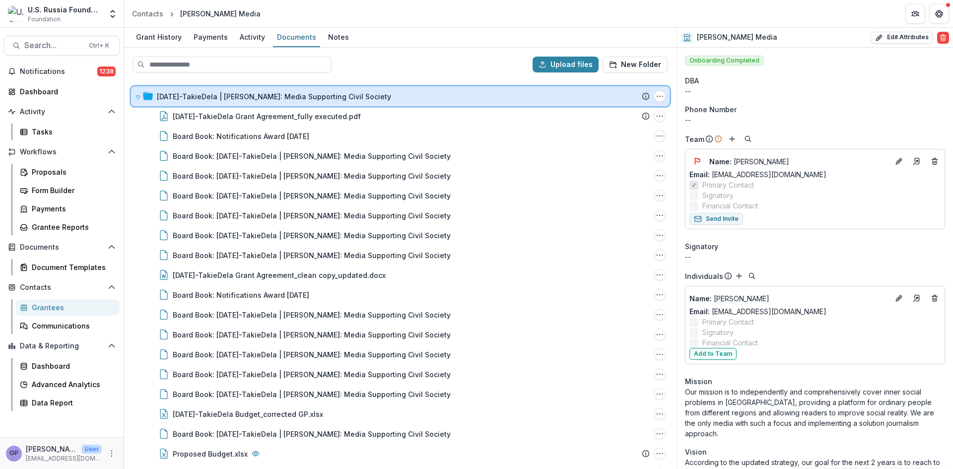
click at [136, 94] on icon at bounding box center [138, 97] width 6 height 6
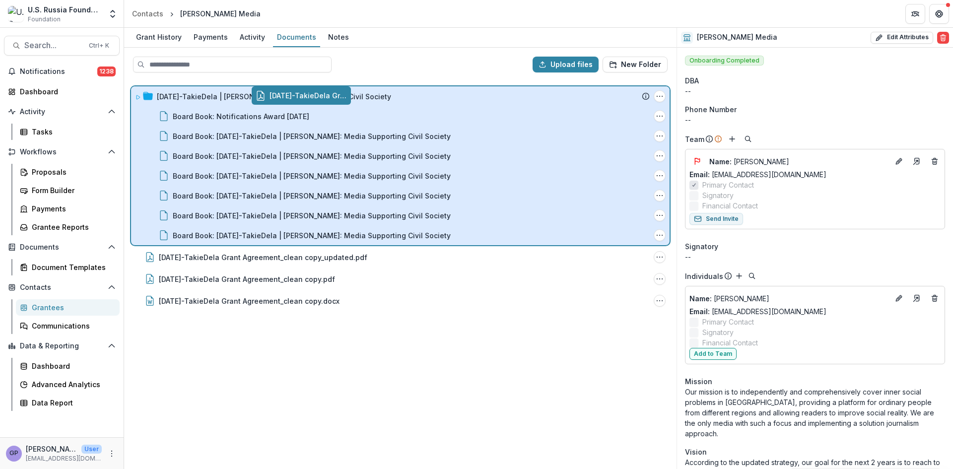
drag, startPoint x: 182, startPoint y: 257, endPoint x: 303, endPoint y: 96, distance: 201.0
click at [303, 96] on div "Upload files New Folder [DATE]-TakieDela | [PERSON_NAME]: Media Supporting Civi…" at bounding box center [400, 258] width 552 height 421
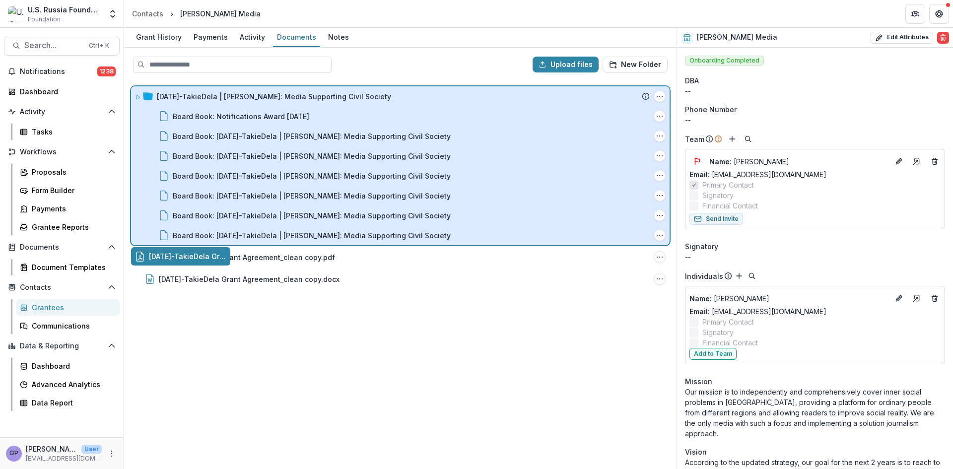
drag, startPoint x: 230, startPoint y: 255, endPoint x: 357, endPoint y: 96, distance: 204.0
click at [357, 96] on div "Upload files New Folder [DATE]-TakieDela | [PERSON_NAME]: Media Supporting Civi…" at bounding box center [400, 258] width 552 height 421
drag, startPoint x: 237, startPoint y: 255, endPoint x: 359, endPoint y: 96, distance: 199.9
click at [359, 96] on div "Upload files New Folder [DATE]-TakieDela | [PERSON_NAME]: Media Supporting Civi…" at bounding box center [400, 258] width 552 height 421
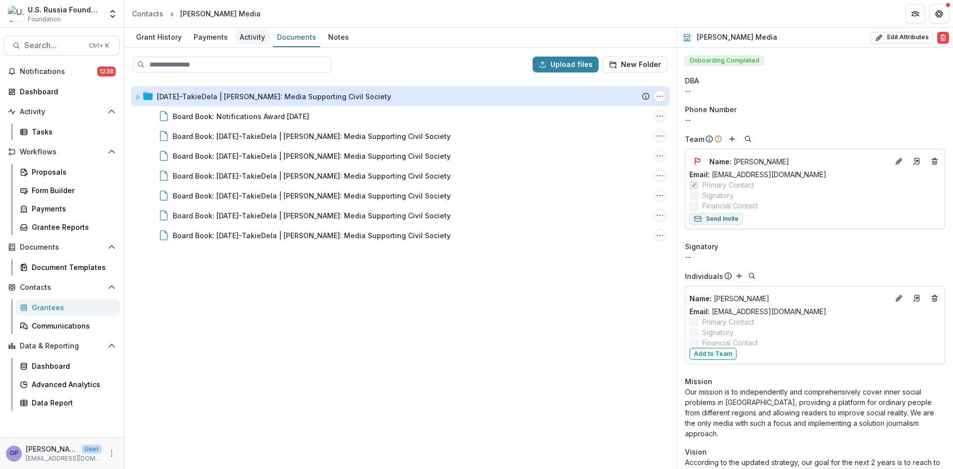
drag, startPoint x: 243, startPoint y: 35, endPoint x: 252, endPoint y: 35, distance: 8.5
click at [243, 35] on div "Activity" at bounding box center [252, 37] width 33 height 14
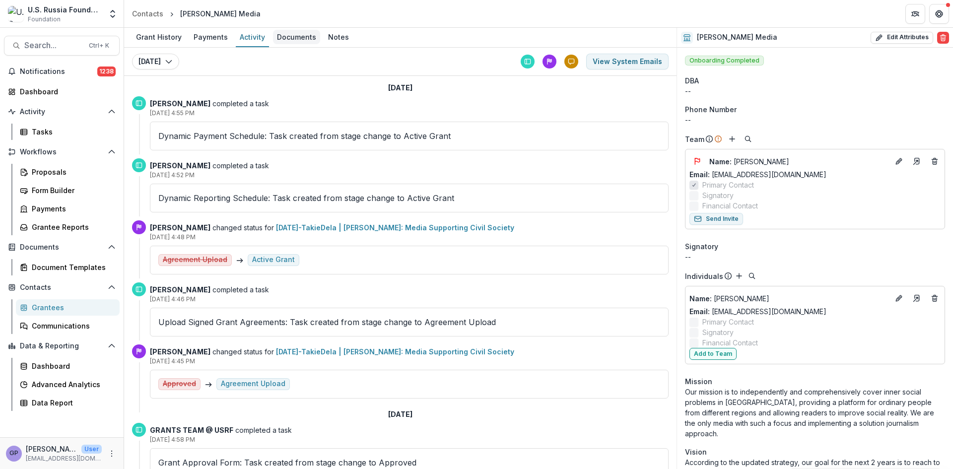
click at [294, 39] on div "Documents" at bounding box center [296, 37] width 47 height 14
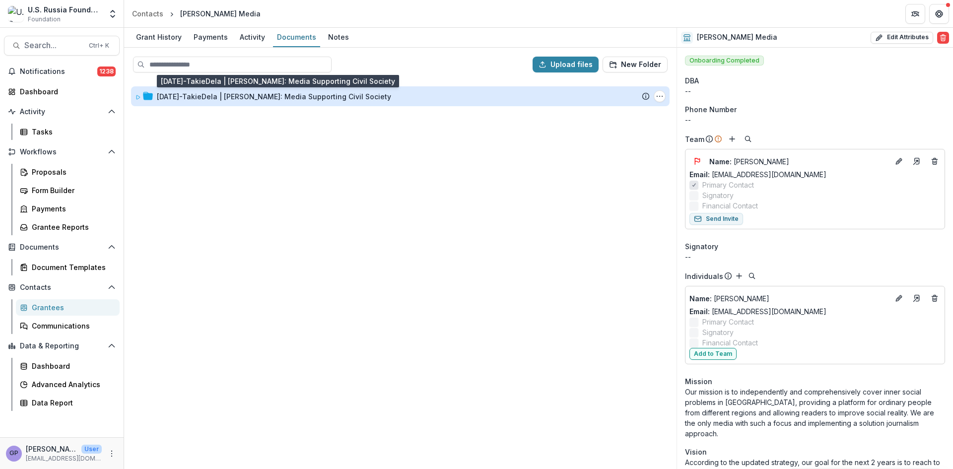
click at [242, 94] on div "[DATE]-TakieDela | [PERSON_NAME]: Media Supporting Civil Society" at bounding box center [274, 96] width 234 height 10
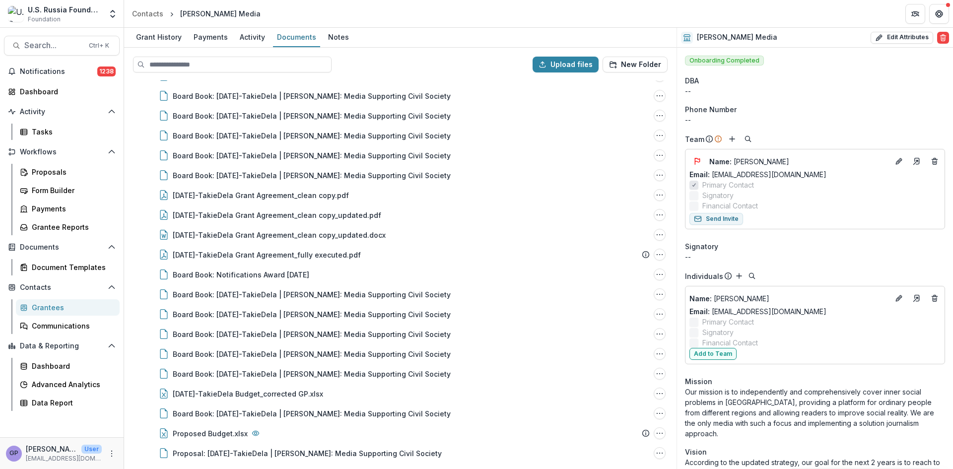
scroll to position [81, 0]
click at [52, 172] on div "Proposals" at bounding box center [72, 172] width 80 height 10
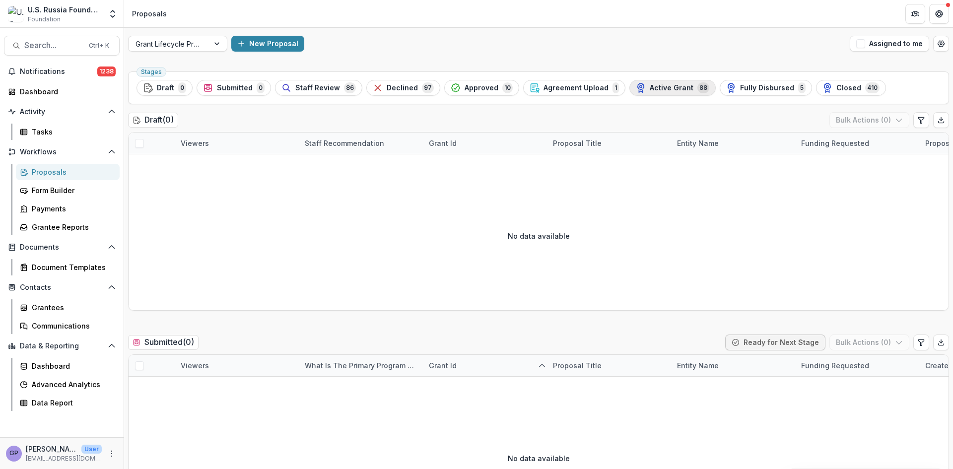
click at [661, 87] on span "Active Grant" at bounding box center [672, 88] width 44 height 8
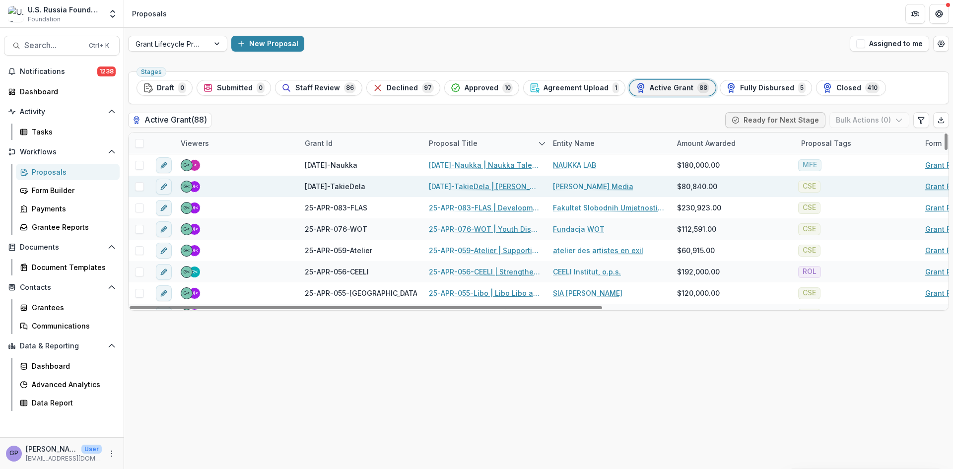
click at [467, 184] on link "[DATE]-TakieDela | [PERSON_NAME]: Media Supporting Civil Society" at bounding box center [485, 186] width 112 height 10
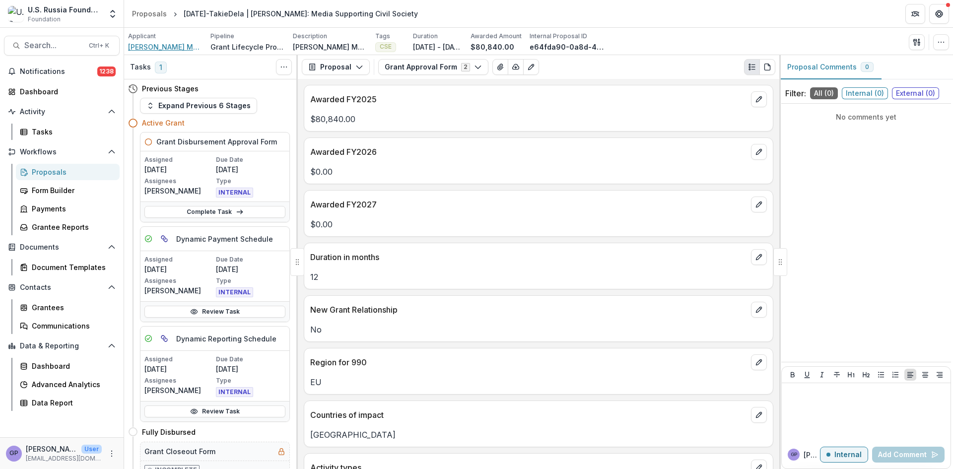
click at [167, 43] on span "[PERSON_NAME] Media" at bounding box center [165, 47] width 74 height 10
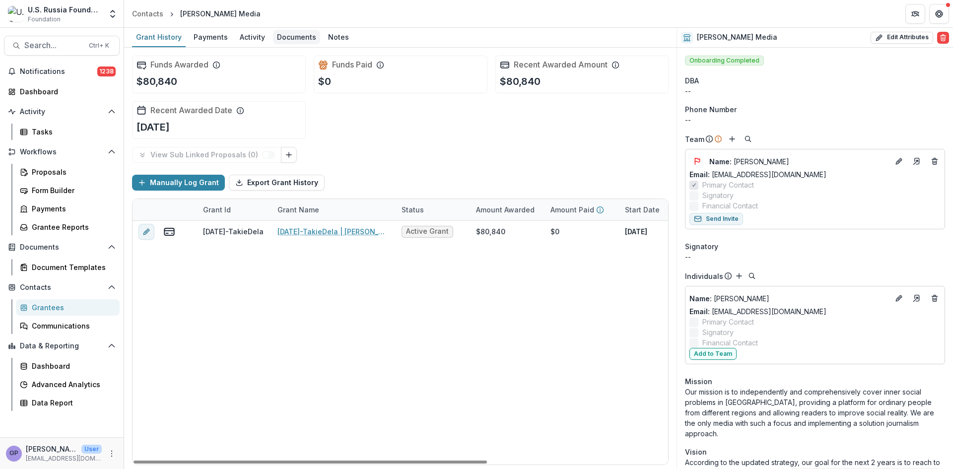
click at [286, 36] on div "Documents" at bounding box center [296, 37] width 47 height 14
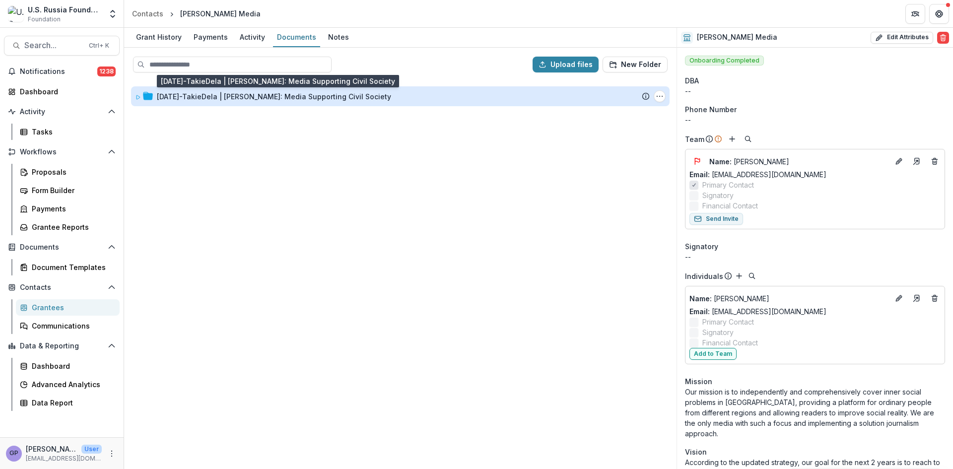
click at [214, 94] on div "[DATE]-TakieDela | [PERSON_NAME]: Media Supporting Civil Society" at bounding box center [274, 96] width 234 height 10
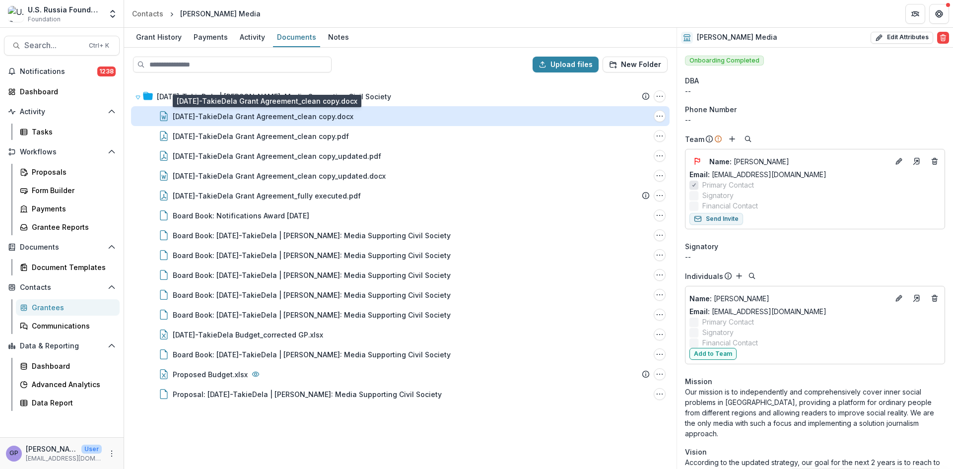
click at [325, 114] on div "[DATE]-TakieDela Grant Agreement_clean copy.docx" at bounding box center [263, 116] width 181 height 10
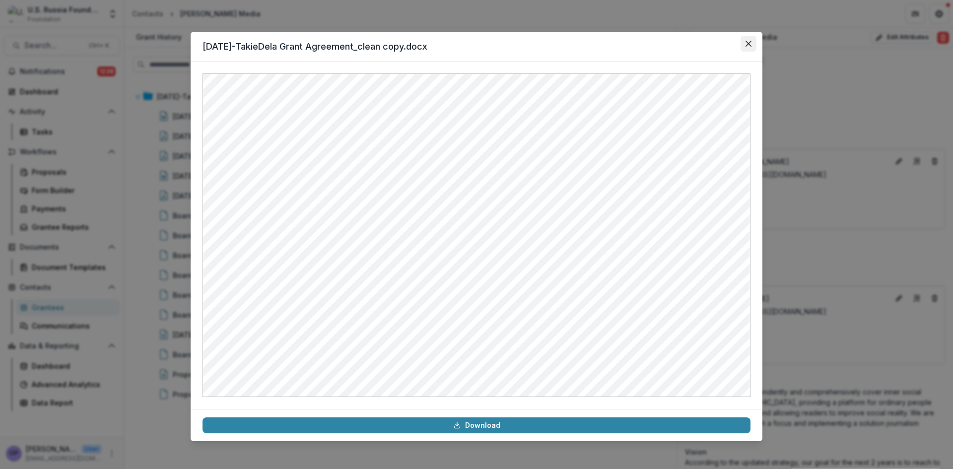
click at [751, 39] on button "Close" at bounding box center [748, 44] width 16 height 16
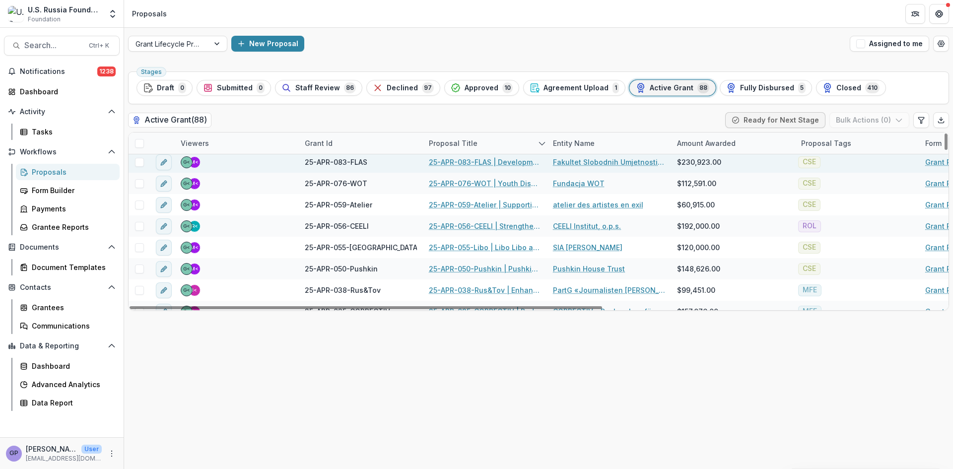
scroll to position [50, 0]
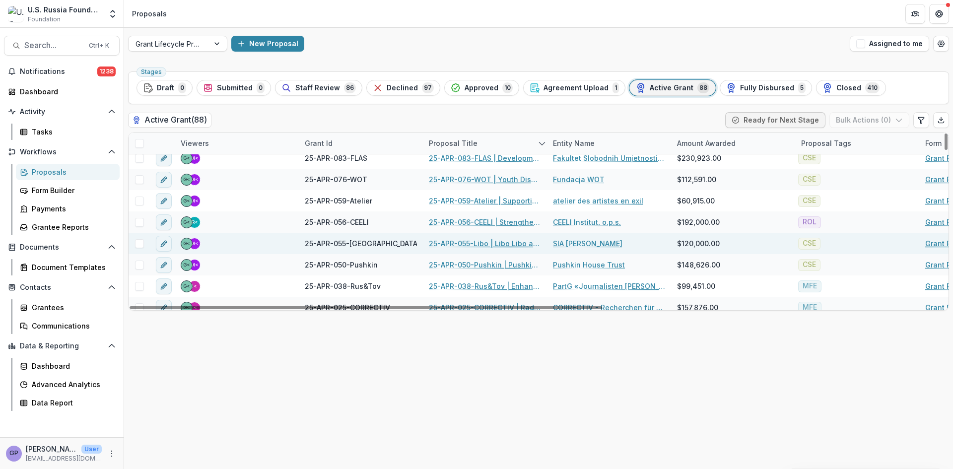
click at [463, 241] on link "25-APR-055-Libo | Libo Libo app: Unlocking Listener Revenue for Sustainability" at bounding box center [485, 243] width 112 height 10
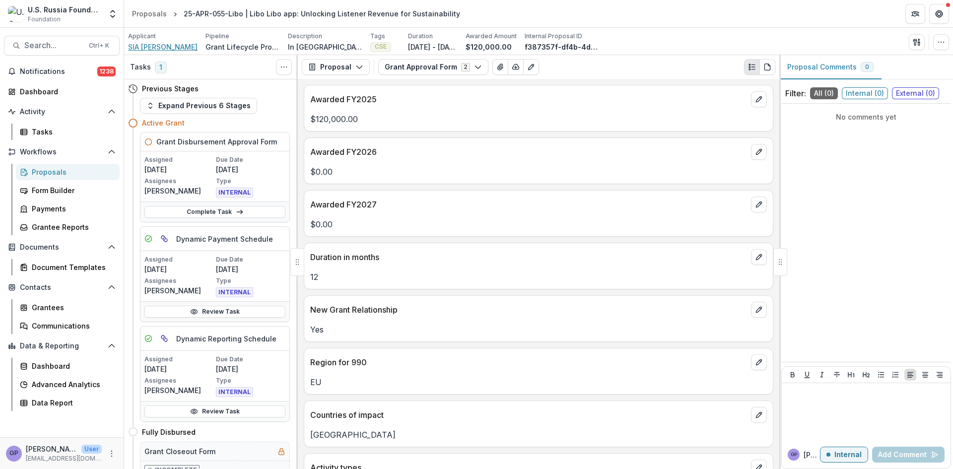
click at [145, 44] on span "SIA [PERSON_NAME]" at bounding box center [162, 47] width 69 height 10
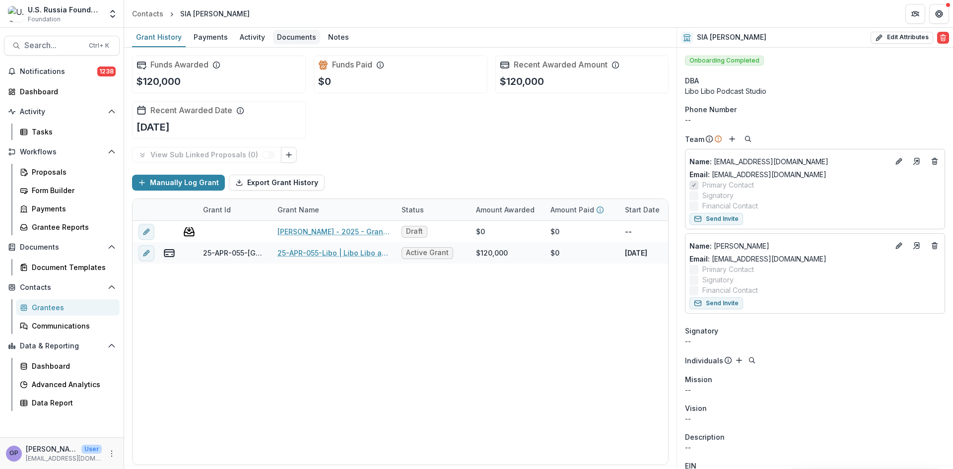
click at [295, 34] on div "Documents" at bounding box center [296, 37] width 47 height 14
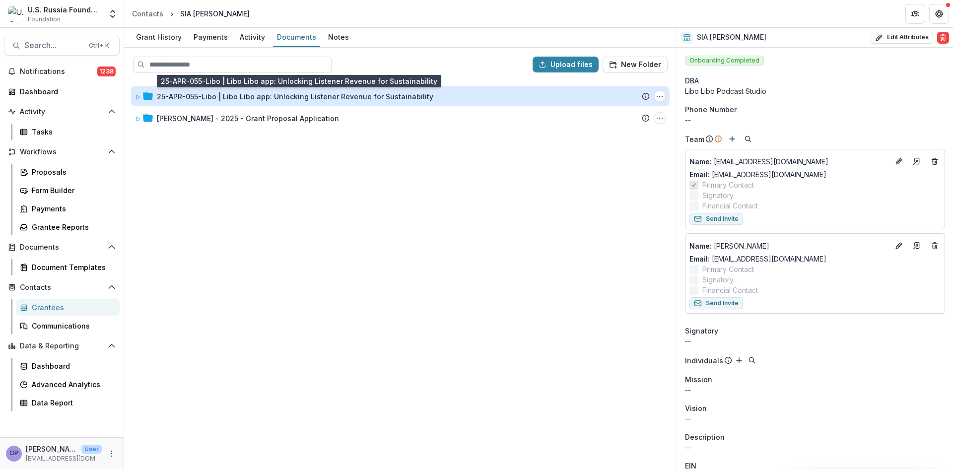
click at [301, 91] on div "25-APR-055-Libo | Libo Libo app: Unlocking Listener Revenue for Sustainability" at bounding box center [295, 96] width 276 height 10
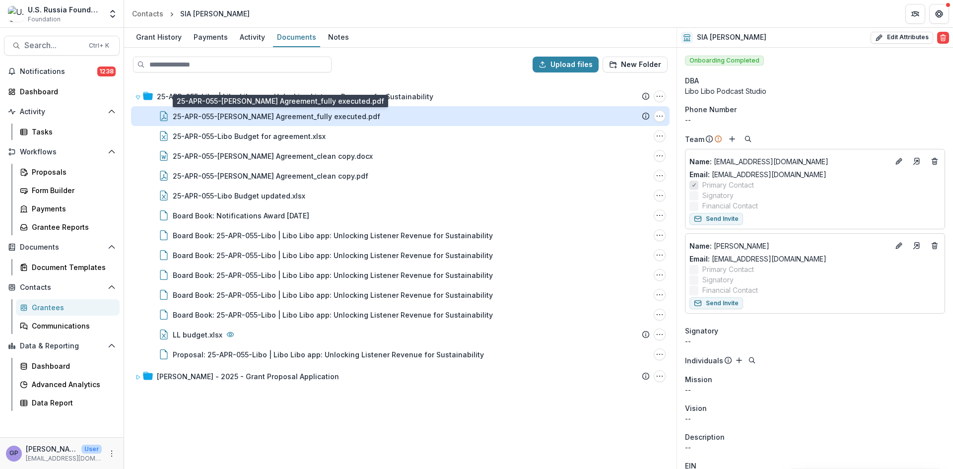
click at [298, 116] on div "25-APR-055-[PERSON_NAME] Agreement_fully executed.pdf" at bounding box center [276, 116] width 207 height 10
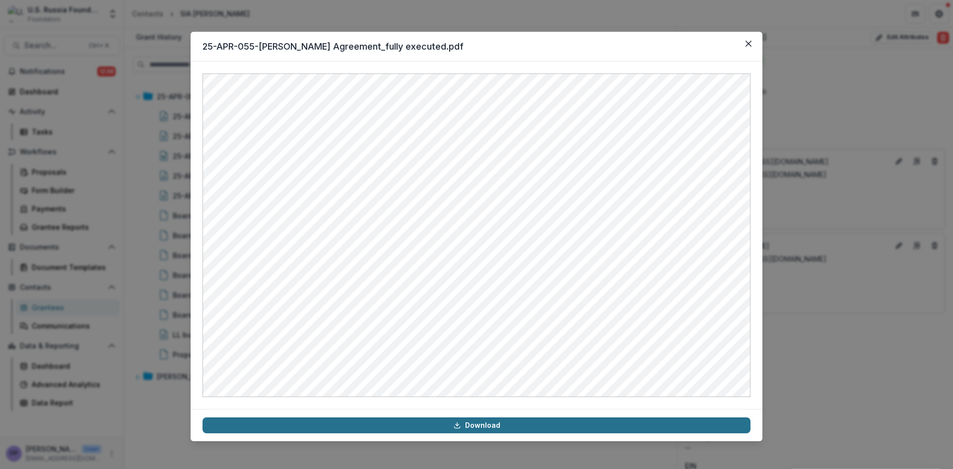
click at [472, 427] on link "Download" at bounding box center [476, 425] width 548 height 16
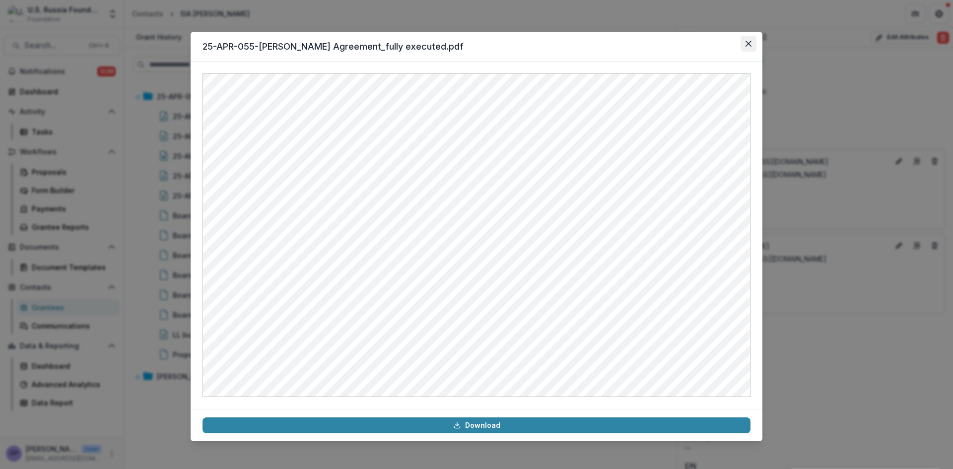
click at [749, 39] on button "Close" at bounding box center [748, 44] width 16 height 16
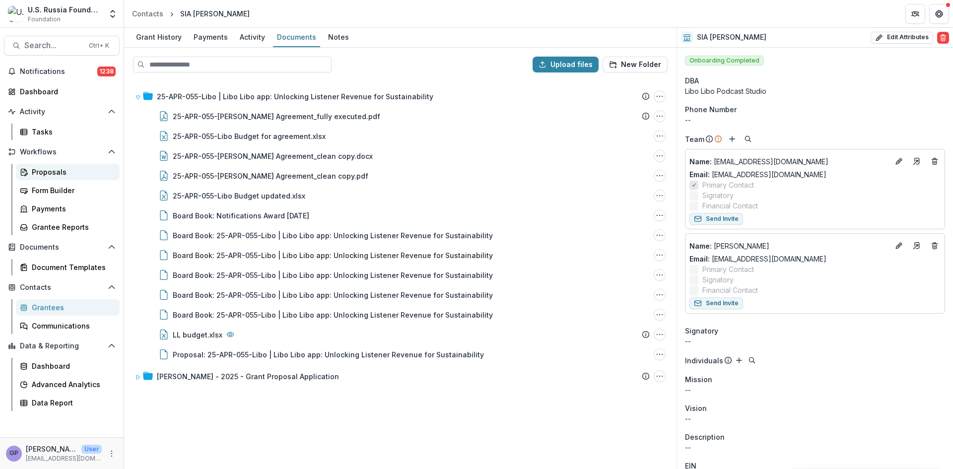
click at [49, 170] on div "Proposals" at bounding box center [72, 172] width 80 height 10
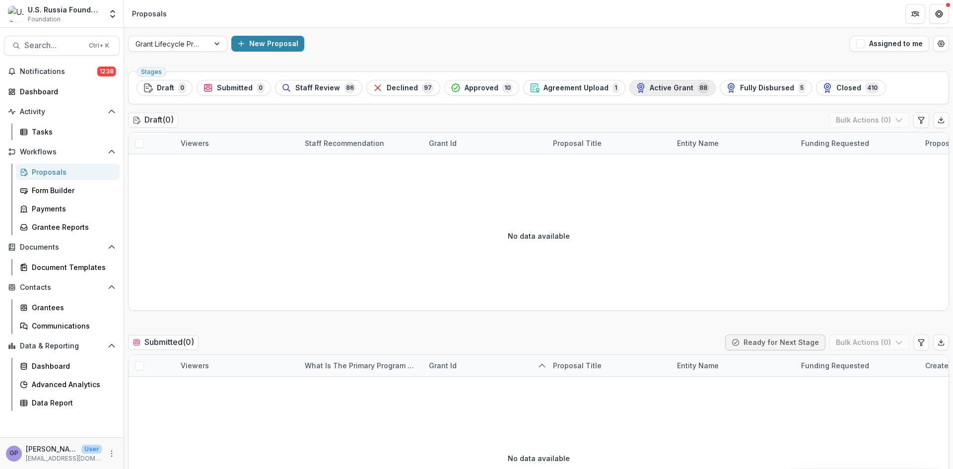
click at [651, 84] on span "Active Grant" at bounding box center [672, 88] width 44 height 8
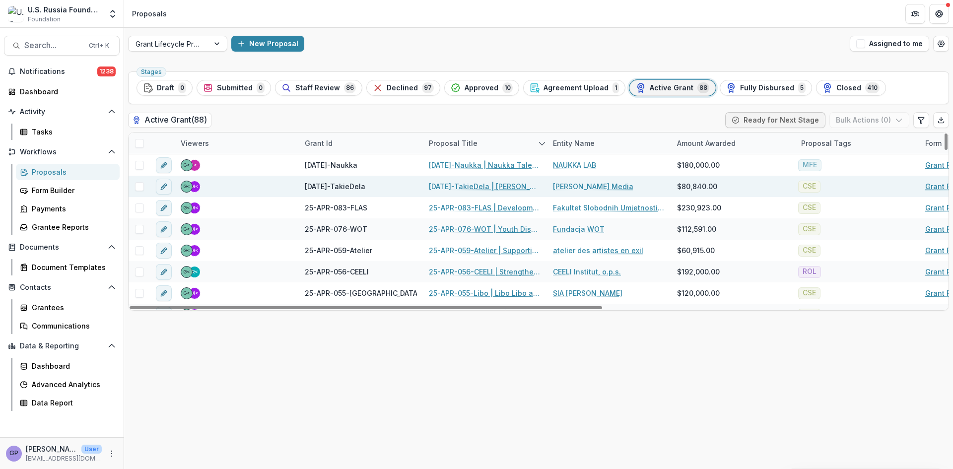
click at [461, 183] on link "[DATE]-TakieDela | [PERSON_NAME]: Media Supporting Civil Society" at bounding box center [485, 186] width 112 height 10
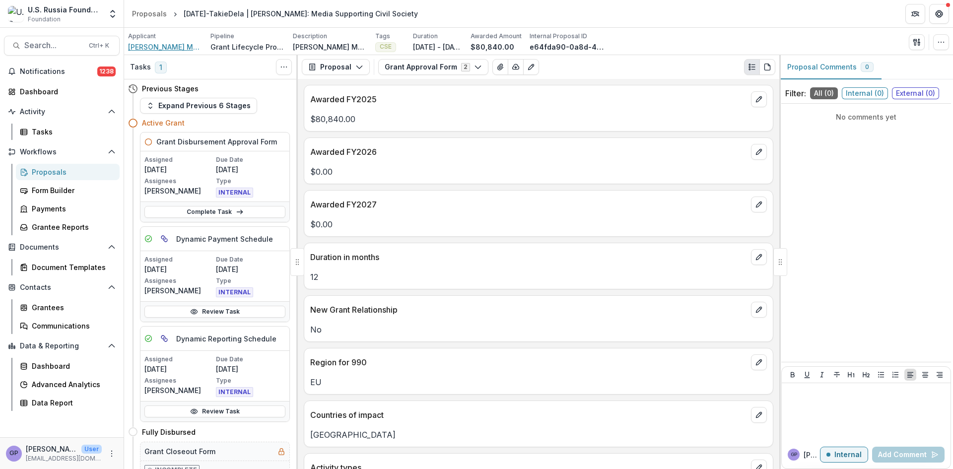
click at [156, 46] on span "[PERSON_NAME] Media" at bounding box center [165, 47] width 74 height 10
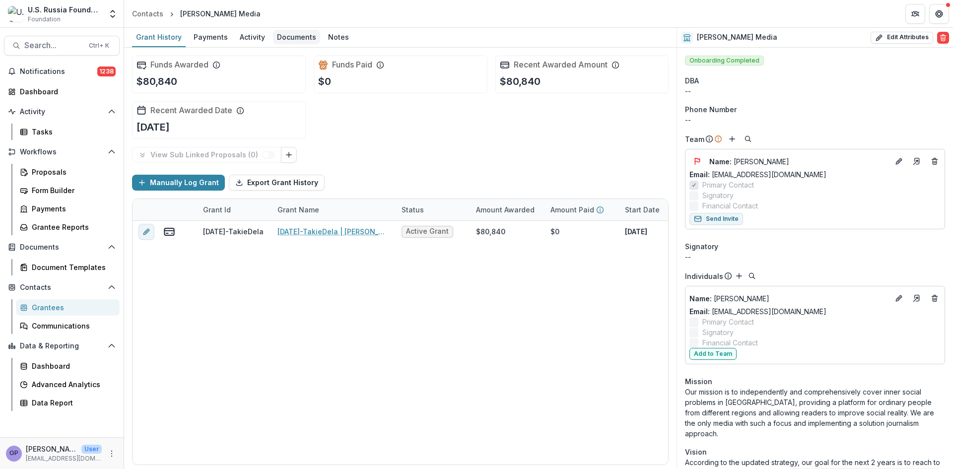
click at [297, 37] on div "Documents" at bounding box center [296, 37] width 47 height 14
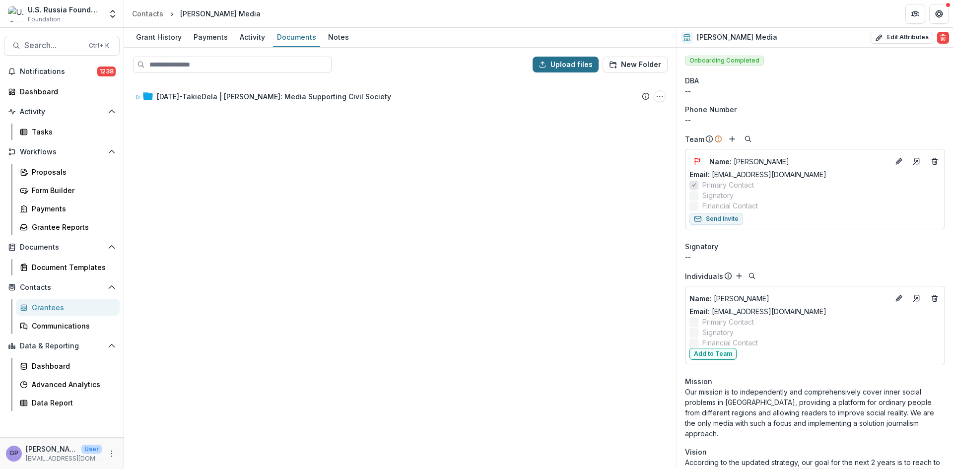
click at [579, 65] on button "Upload files" at bounding box center [565, 65] width 66 height 16
type input "**********"
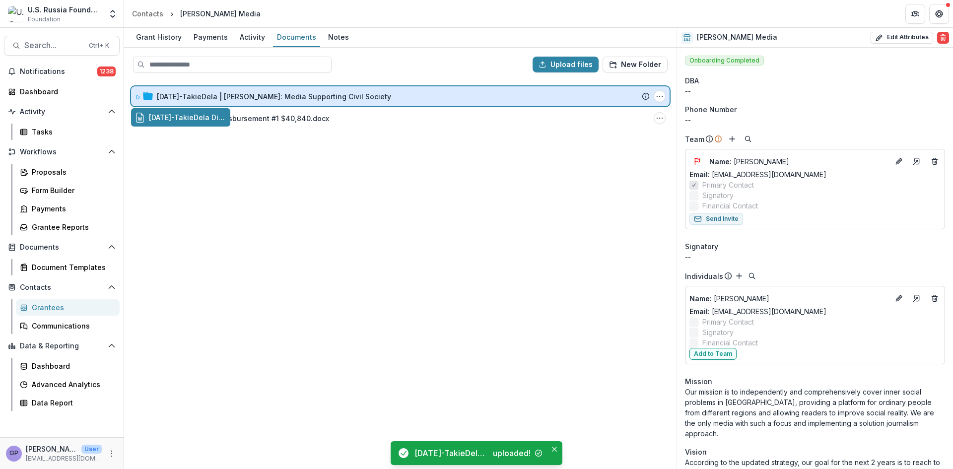
drag, startPoint x: 217, startPoint y: 117, endPoint x: 272, endPoint y: 99, distance: 58.1
click at [272, 99] on div "Upload files New Folder [DATE]-TakieDela | [PERSON_NAME]: Media Supporting Civi…" at bounding box center [400, 258] width 552 height 421
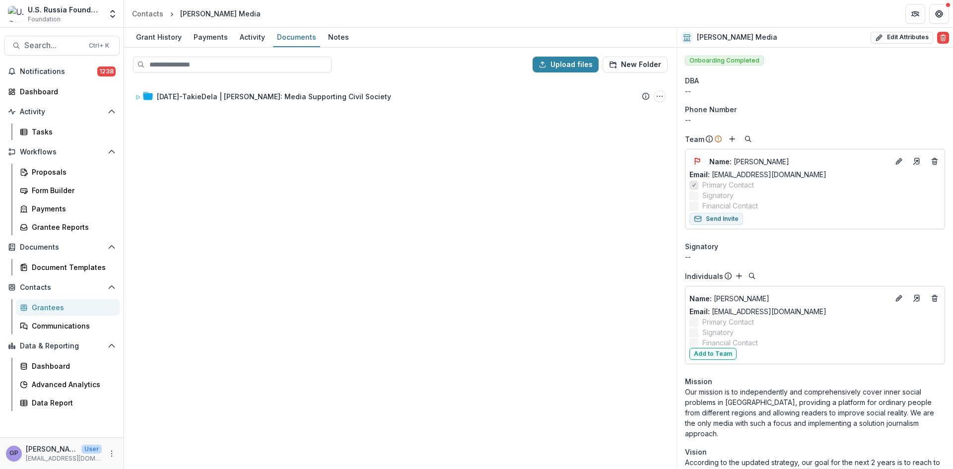
click at [275, 298] on div "[DATE]-TakieDela | [PERSON_NAME]: Media Supporting Civil Society Submission Tem…" at bounding box center [400, 274] width 550 height 388
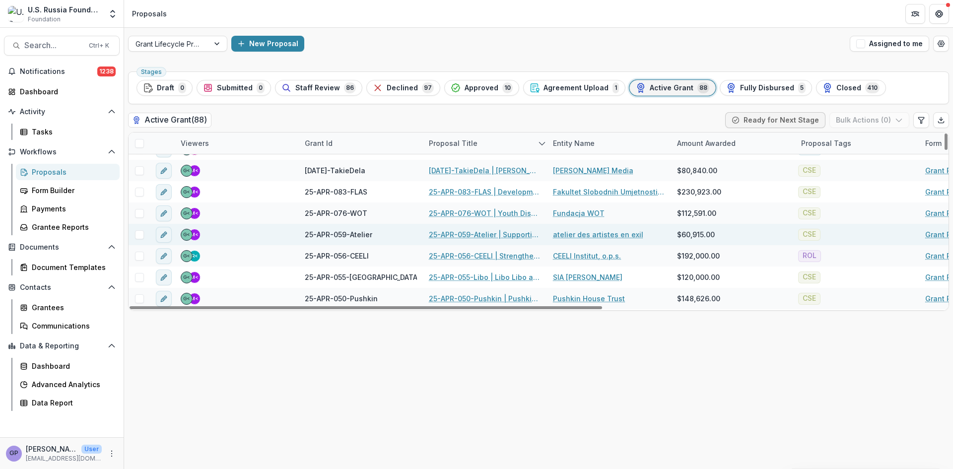
scroll to position [33, 0]
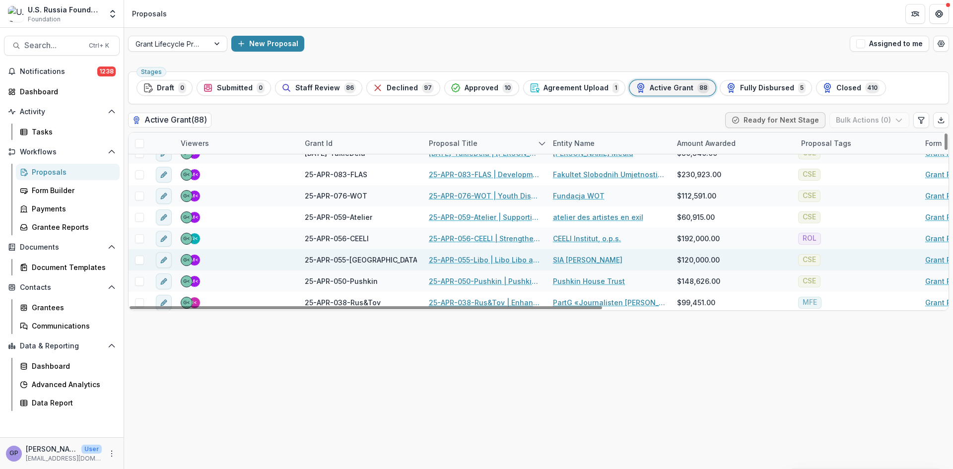
click at [470, 258] on link "25-APR-055-Libo | Libo Libo app: Unlocking Listener Revenue for Sustainability" at bounding box center [485, 260] width 112 height 10
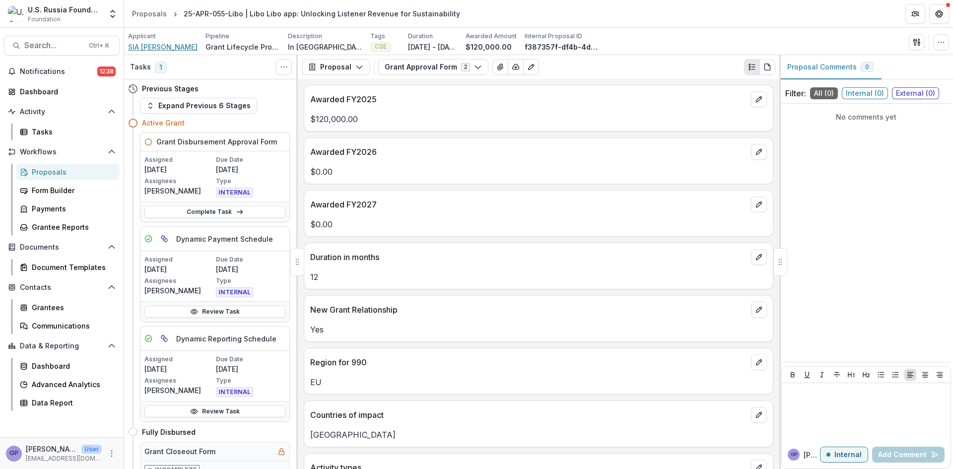
click at [163, 45] on span "SIA [PERSON_NAME]" at bounding box center [162, 47] width 69 height 10
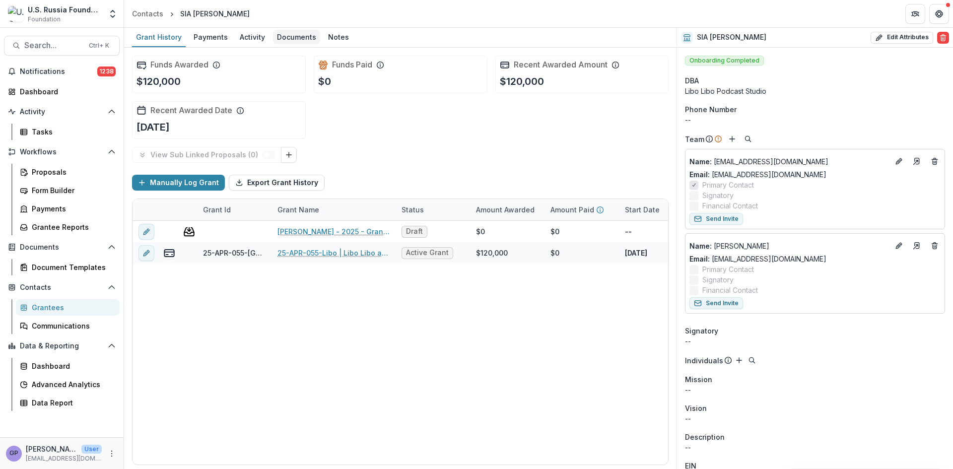
click at [282, 35] on div "Documents" at bounding box center [296, 37] width 47 height 14
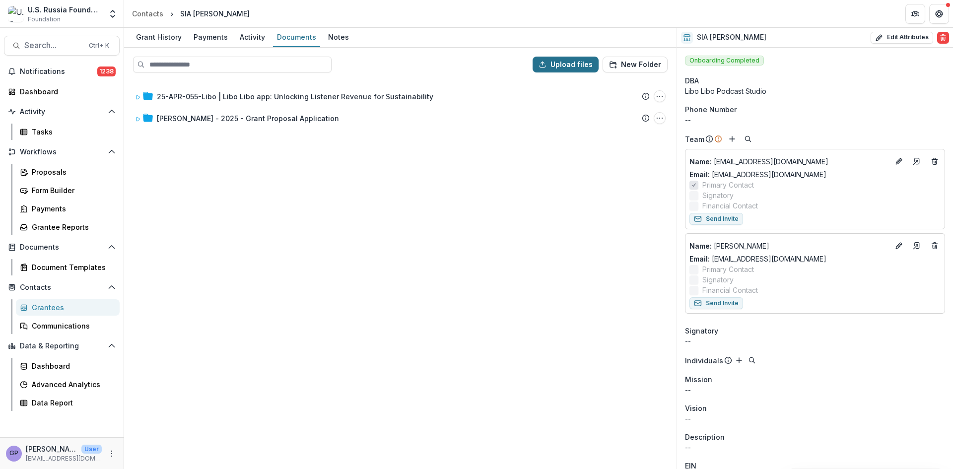
click at [568, 64] on button "Upload files" at bounding box center [565, 65] width 66 height 16
type input "**********"
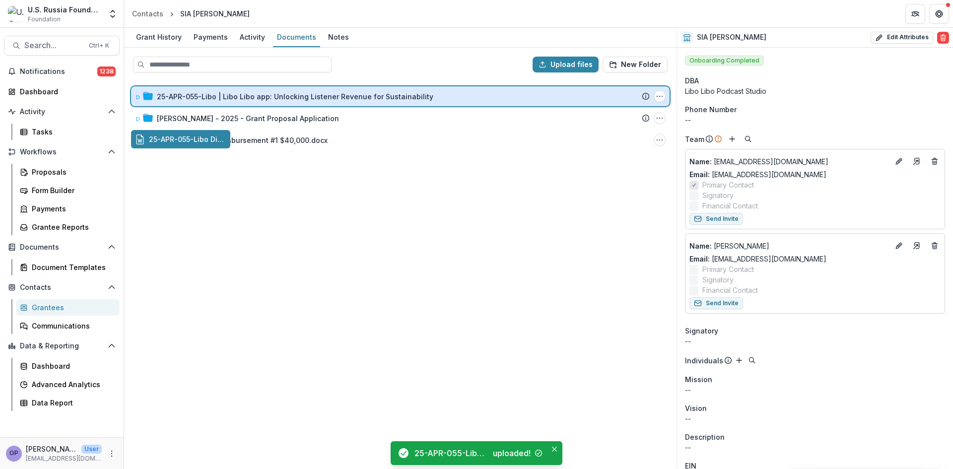
drag, startPoint x: 214, startPoint y: 139, endPoint x: 280, endPoint y: 98, distance: 77.8
click at [280, 98] on div "Upload files New Folder 25-APR-055-Libo | Libo Libo app: Unlocking Listener Rev…" at bounding box center [400, 258] width 552 height 421
